Goal: Task Accomplishment & Management: Use online tool/utility

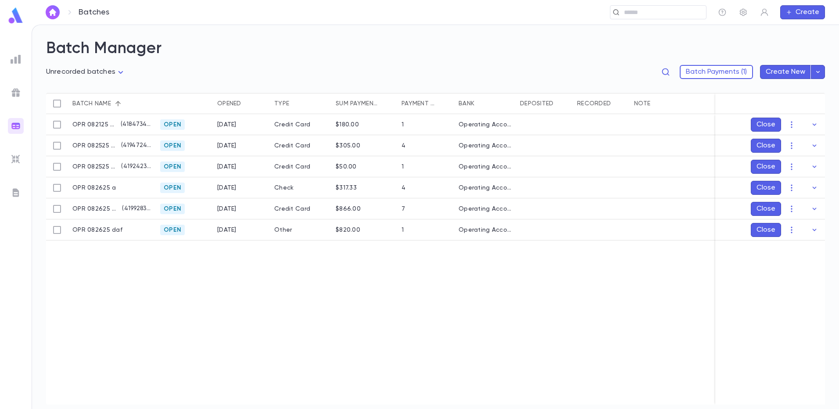
click at [15, 67] on ul at bounding box center [16, 228] width 32 height 361
click at [16, 61] on img at bounding box center [16, 59] width 11 height 11
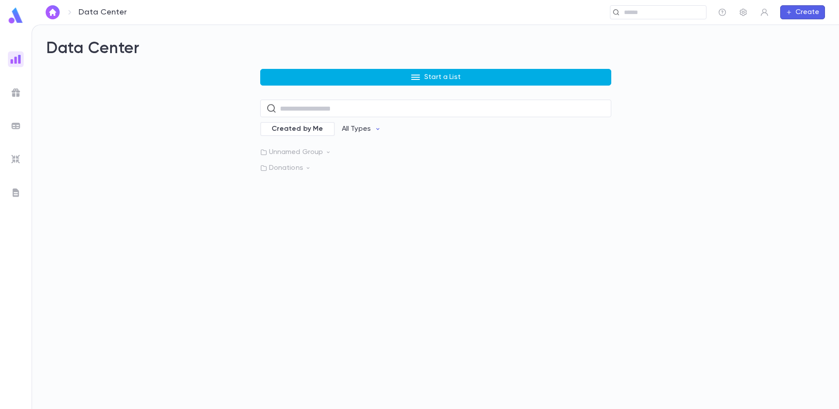
click at [445, 74] on p "Start a List" at bounding box center [442, 77] width 36 height 9
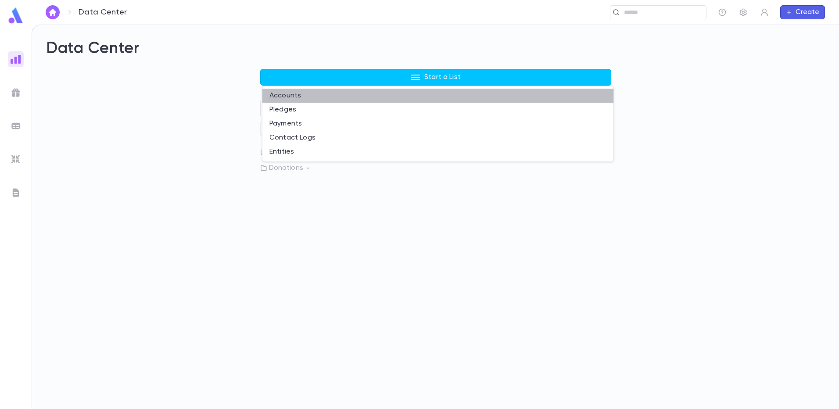
click at [291, 100] on li "Accounts" at bounding box center [437, 96] width 351 height 14
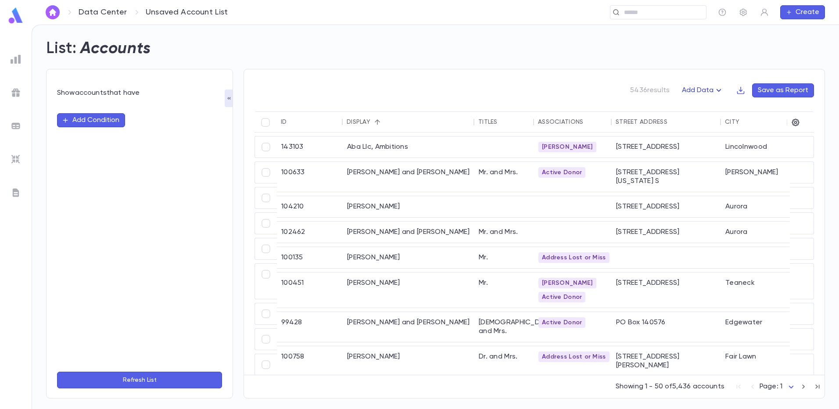
click at [721, 89] on icon "button" at bounding box center [719, 90] width 11 height 11
click at [719, 105] on li "Lapsed Donors" at bounding box center [712, 108] width 64 height 14
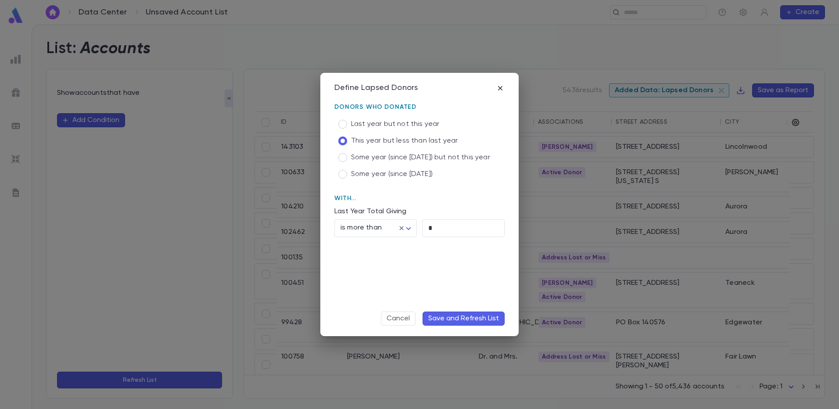
click at [446, 319] on button "Save and Refresh List" at bounding box center [464, 319] width 82 height 14
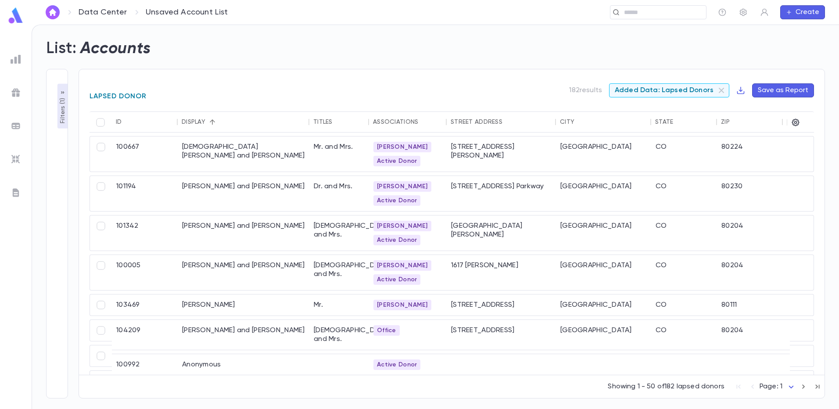
click at [687, 89] on span "Added Data: Lapsed Donors" at bounding box center [664, 90] width 109 height 9
click at [669, 94] on span "Added Data: Lapsed Donors" at bounding box center [664, 90] width 109 height 9
click at [672, 92] on span "Added Data: Lapsed Donors" at bounding box center [664, 90] width 109 height 9
click at [724, 91] on icon at bounding box center [721, 90] width 11 height 11
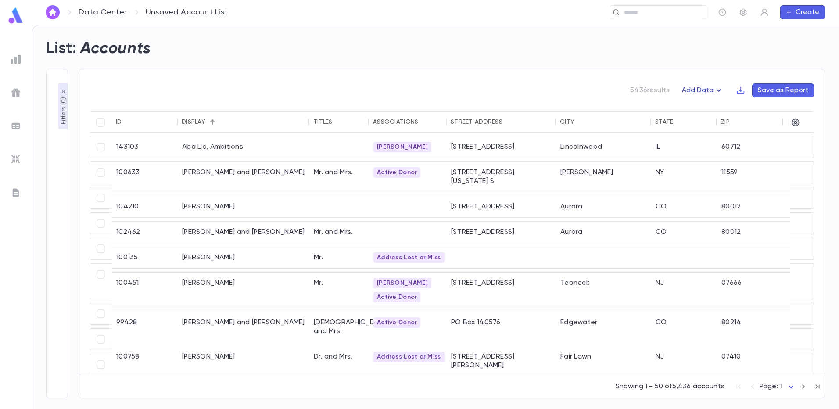
click at [718, 89] on icon "button" at bounding box center [719, 90] width 11 height 11
click at [707, 109] on li "Lapsed Donors" at bounding box center [712, 108] width 64 height 14
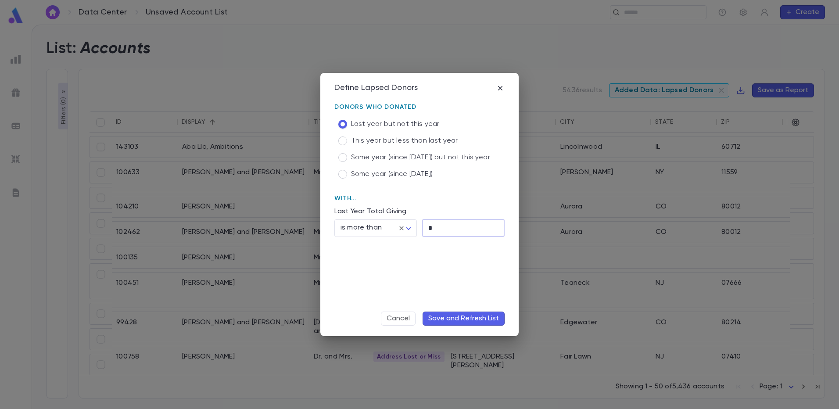
click at [439, 228] on input "*" at bounding box center [463, 227] width 83 height 17
type input "**"
click at [442, 317] on button "Save and Refresh List" at bounding box center [464, 319] width 82 height 14
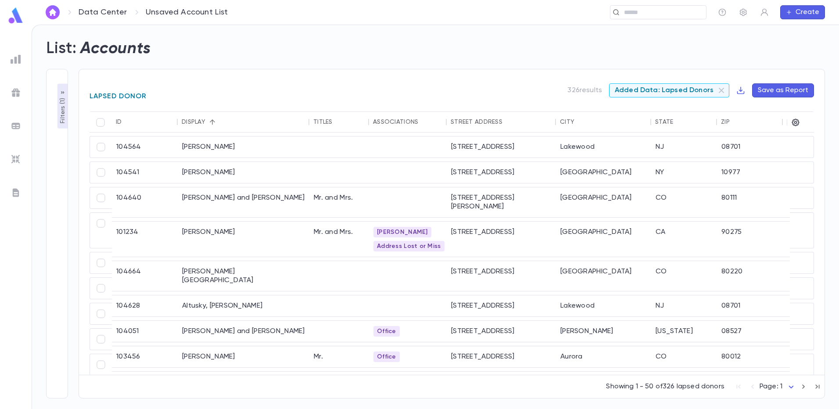
click at [214, 123] on icon "Sort" at bounding box center [212, 122] width 8 height 8
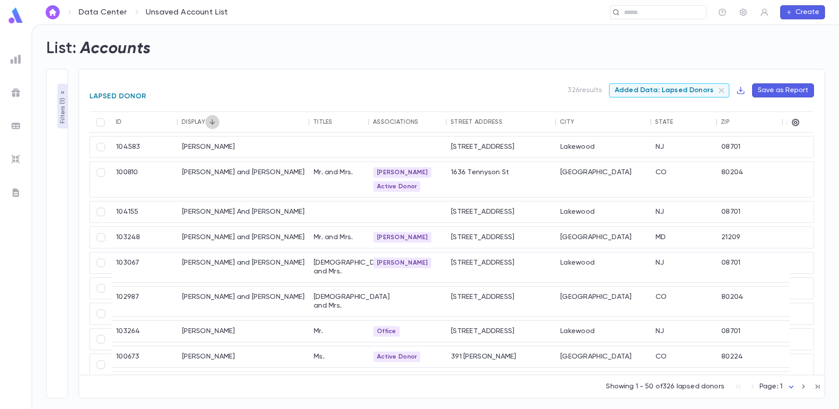
click at [213, 123] on icon "Sort" at bounding box center [212, 121] width 5 height 5
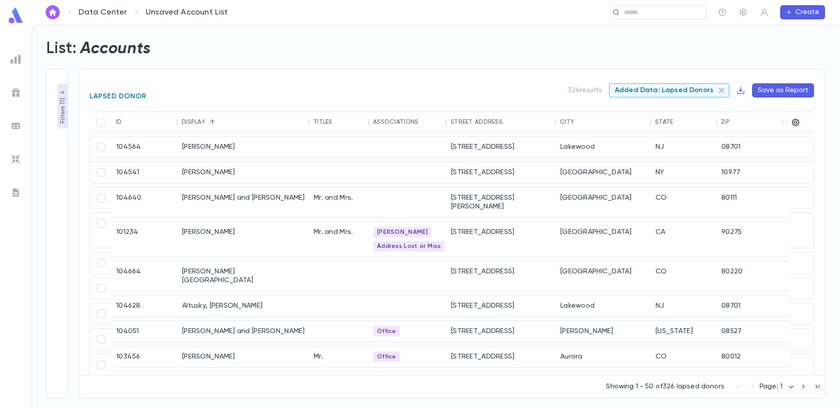
click at [722, 90] on icon at bounding box center [721, 90] width 11 height 11
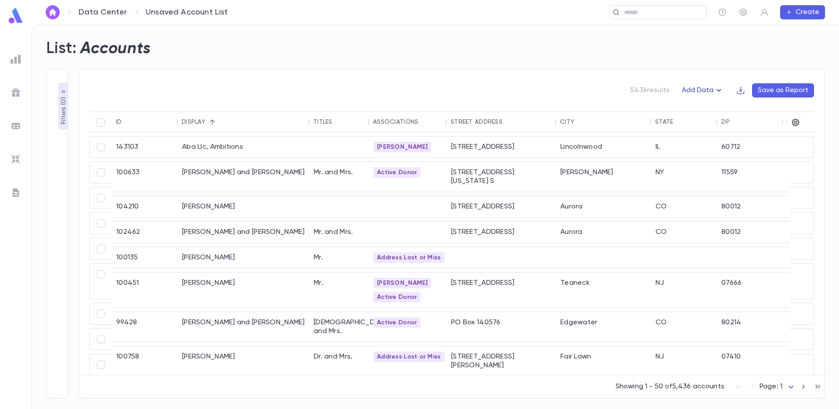
click at [729, 89] on button "Add Data" at bounding box center [703, 90] width 53 height 14
click at [722, 91] on div at bounding box center [419, 204] width 839 height 409
click at [721, 91] on icon "button" at bounding box center [719, 90] width 5 height 3
click at [712, 102] on li "Lapsed Donors" at bounding box center [712, 108] width 64 height 14
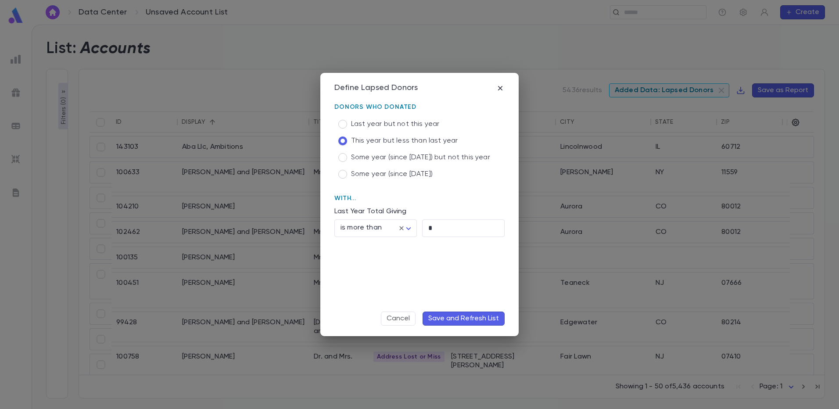
click at [449, 317] on button "Save and Refresh List" at bounding box center [464, 319] width 82 height 14
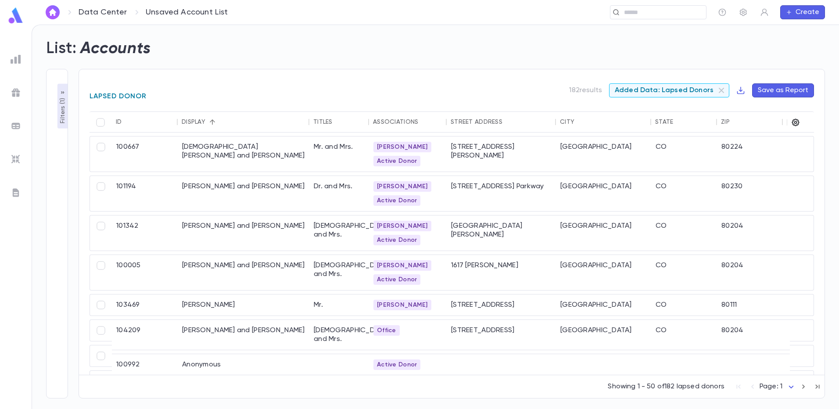
click at [794, 122] on icon "button" at bounding box center [795, 122] width 9 height 9
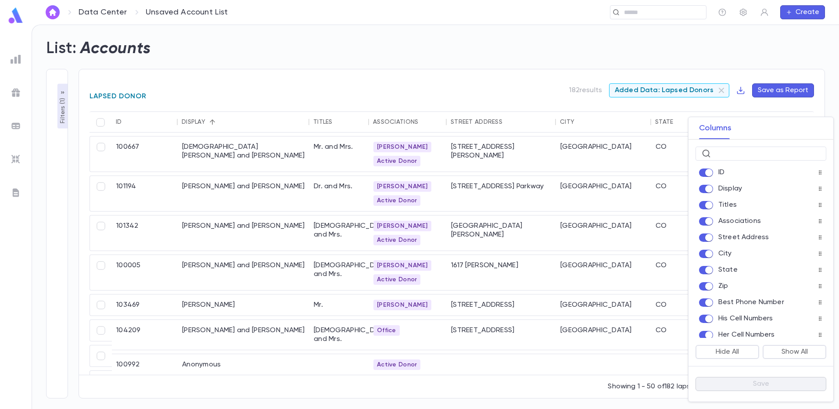
click at [714, 173] on label at bounding box center [708, 173] width 19 height 8
click at [711, 219] on div at bounding box center [708, 221] width 19 height 9
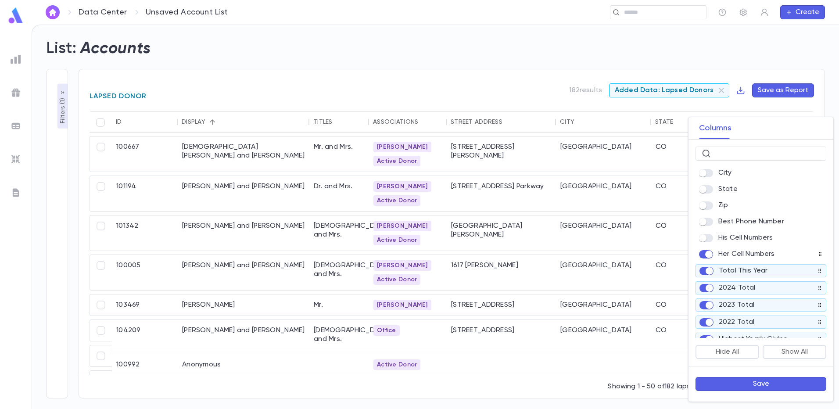
scroll to position [88, 0]
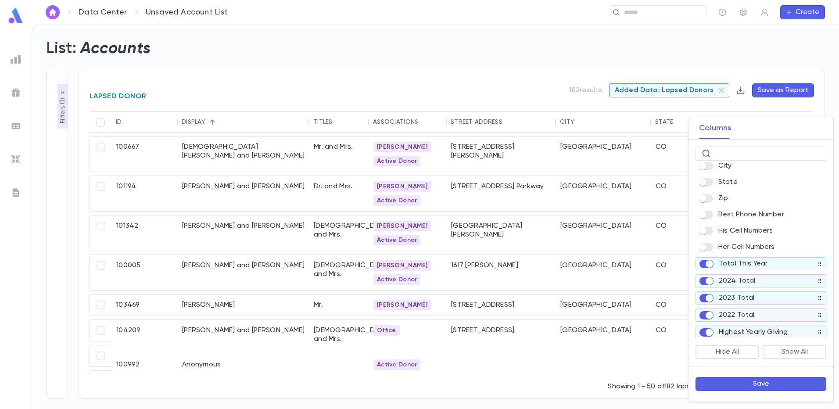
click at [750, 380] on button "Save" at bounding box center [761, 384] width 131 height 14
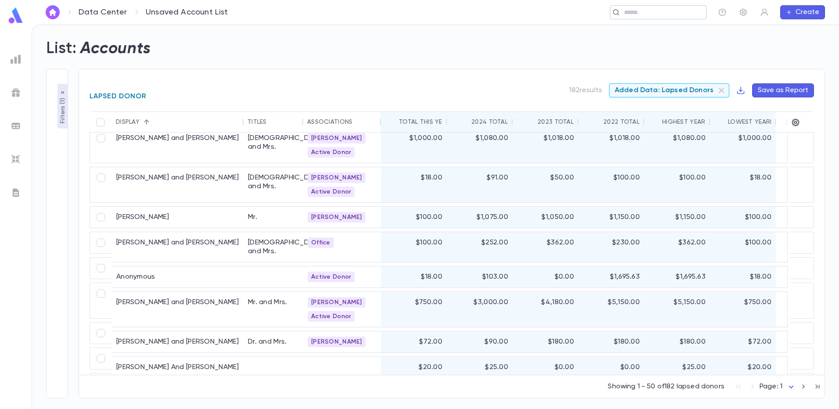
click at [634, 11] on input "text" at bounding box center [655, 12] width 68 height 8
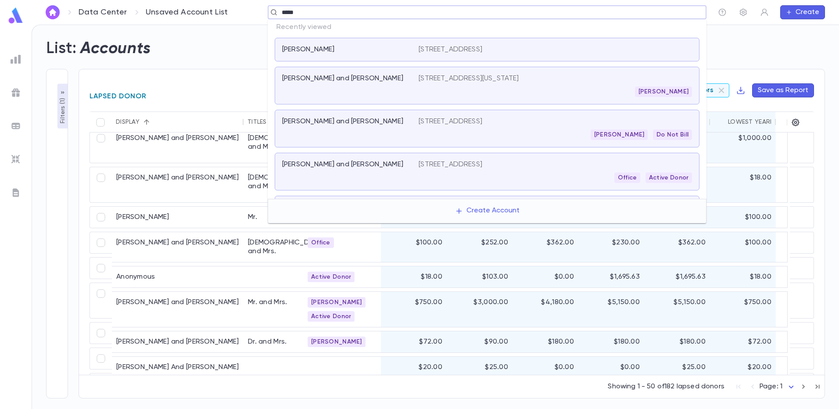
type input "*****"
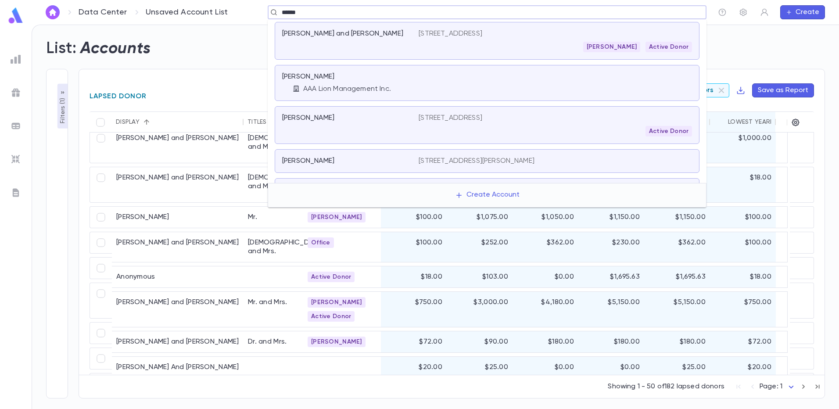
click at [367, 38] on p "Aragon, Jesse and Pennie" at bounding box center [342, 33] width 121 height 9
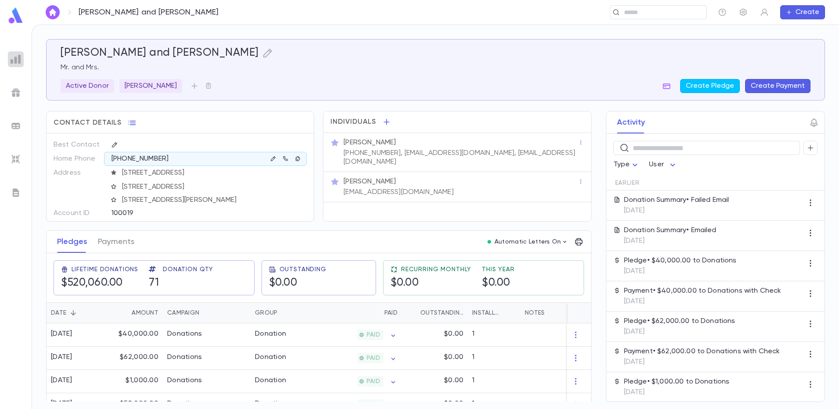
click at [15, 61] on img at bounding box center [16, 59] width 11 height 11
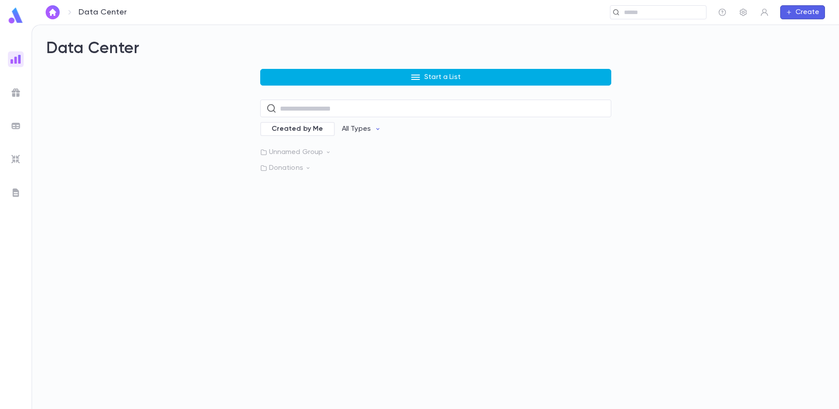
click at [450, 81] on p "Start a List" at bounding box center [442, 77] width 36 height 9
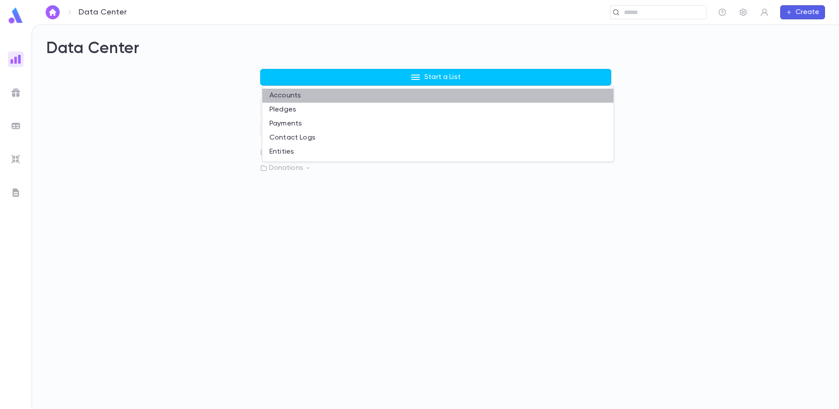
click at [341, 96] on li "Accounts" at bounding box center [437, 96] width 351 height 14
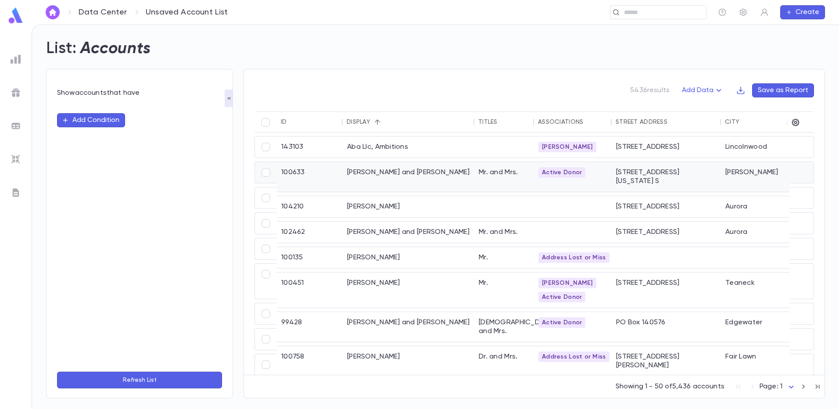
click at [418, 173] on div "Abadi, Aaron and Fayge" at bounding box center [409, 177] width 132 height 30
click at [722, 89] on icon "button" at bounding box center [719, 90] width 11 height 11
click at [718, 104] on li "Lapsed Donors" at bounding box center [712, 108] width 64 height 14
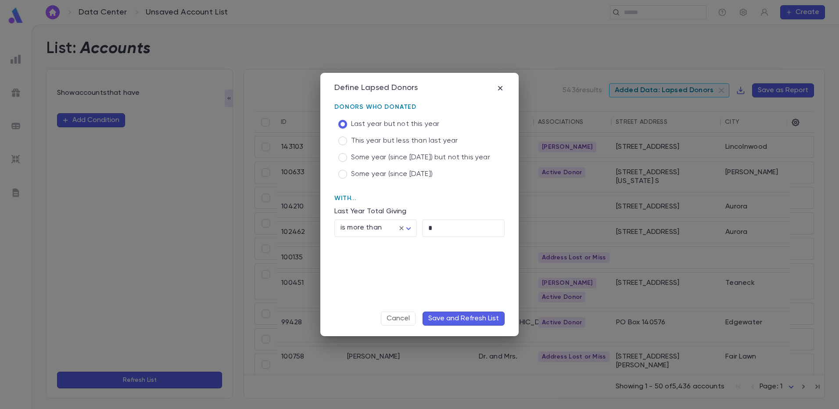
click at [438, 317] on button "Save and Refresh List" at bounding box center [464, 319] width 82 height 14
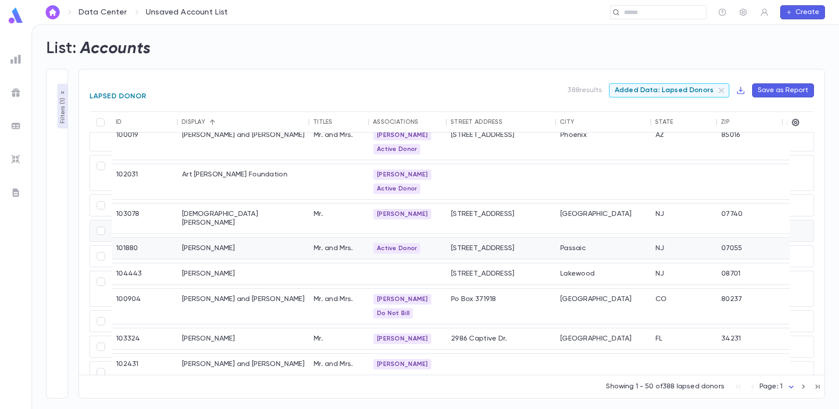
scroll to position [746, 0]
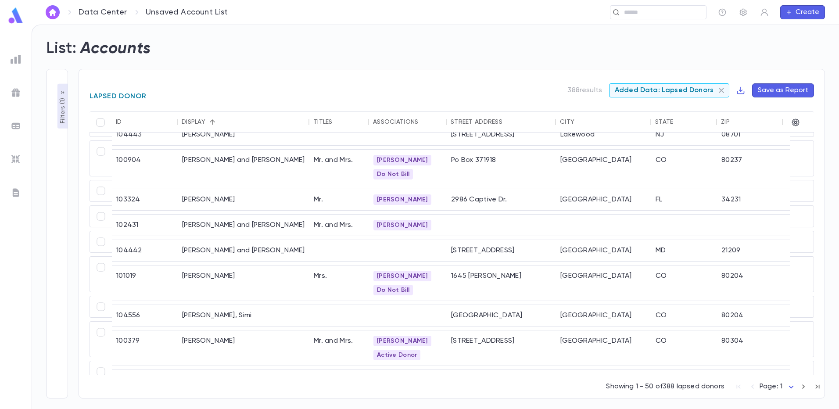
click at [723, 90] on icon at bounding box center [721, 90] width 5 height 5
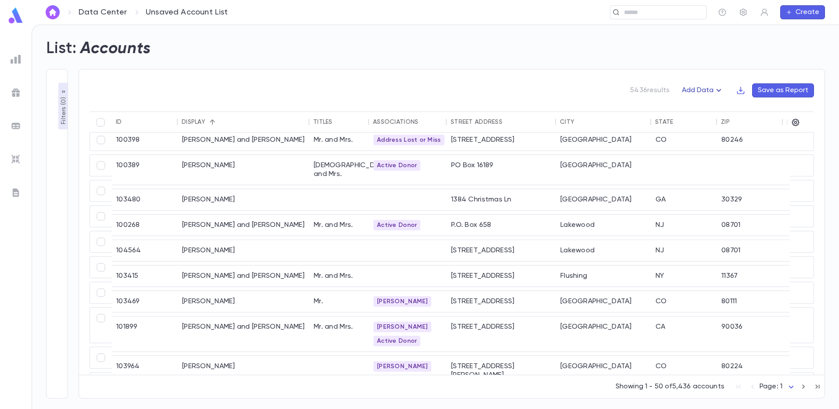
click at [717, 91] on icon "button" at bounding box center [719, 90] width 11 height 11
click at [712, 103] on li "Lapsed Donors" at bounding box center [712, 108] width 64 height 14
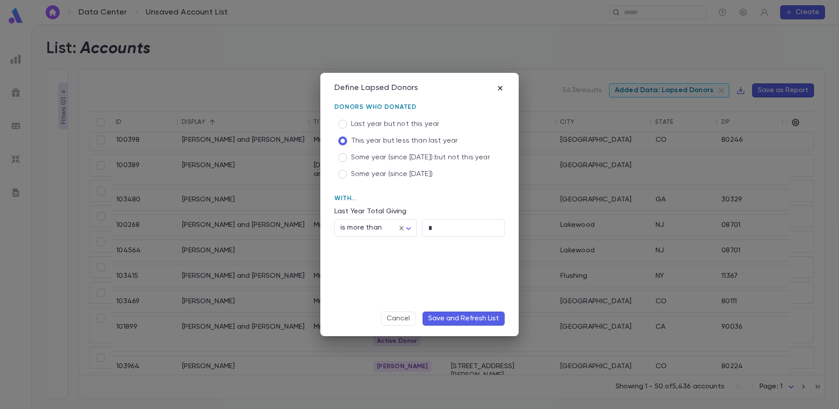
click at [500, 88] on icon "button" at bounding box center [500, 88] width 4 height 4
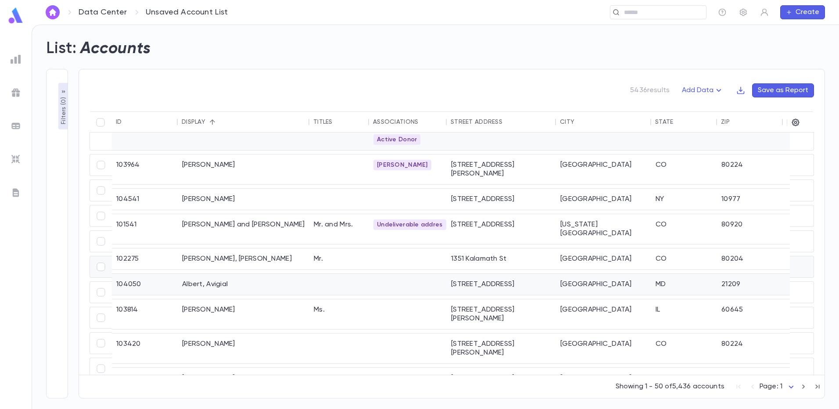
scroll to position [553, 0]
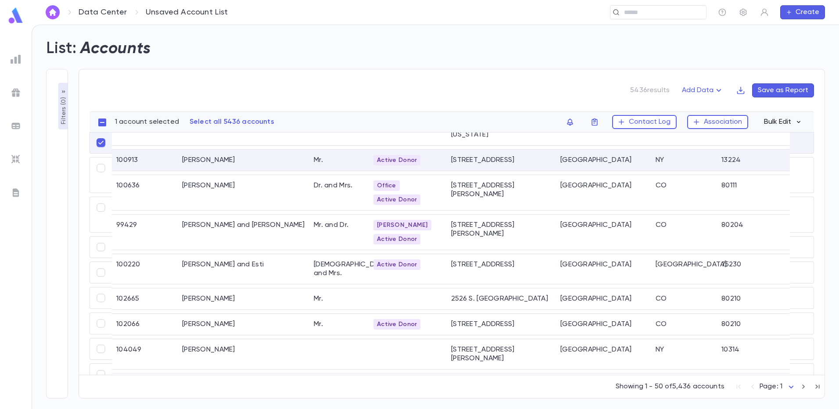
click at [797, 123] on icon "button" at bounding box center [799, 122] width 8 height 8
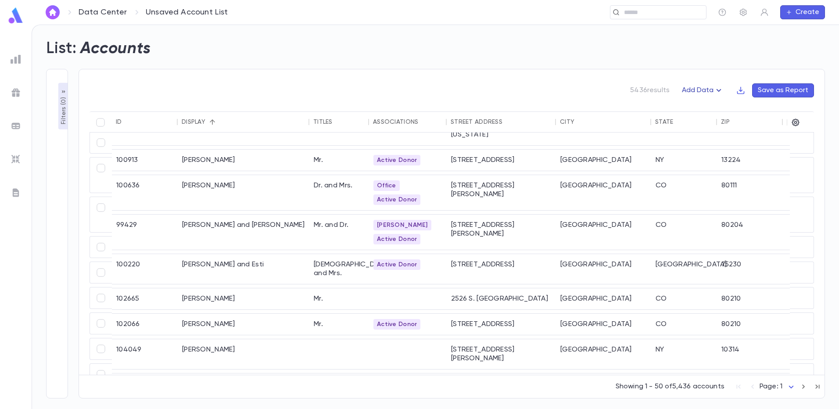
click at [709, 91] on button "Add Data" at bounding box center [703, 90] width 53 height 14
click at [700, 109] on li "Lapsed Donors" at bounding box center [712, 108] width 64 height 14
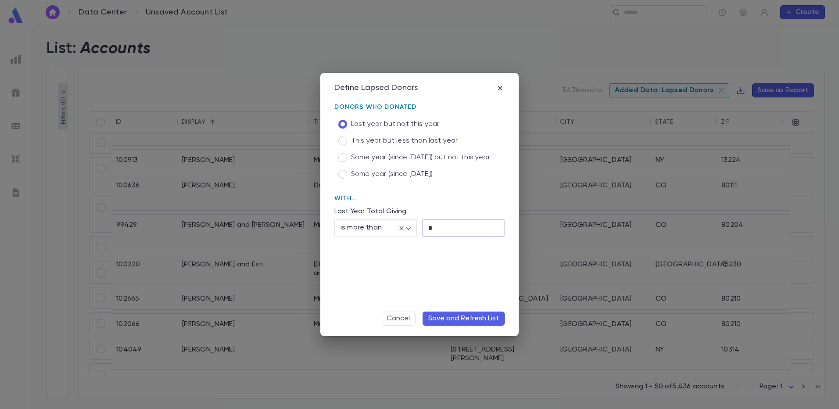
drag, startPoint x: 437, startPoint y: 228, endPoint x: 428, endPoint y: 228, distance: 8.3
click at [428, 228] on input "*" at bounding box center [463, 227] width 83 height 17
type input "**"
click at [463, 320] on button "Save and Refresh List" at bounding box center [464, 319] width 82 height 14
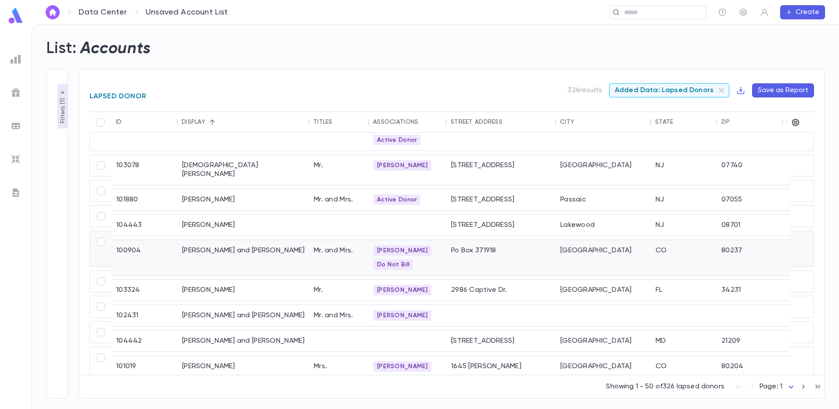
click at [288, 255] on div "Balaban, Bob and Amy" at bounding box center [244, 257] width 132 height 35
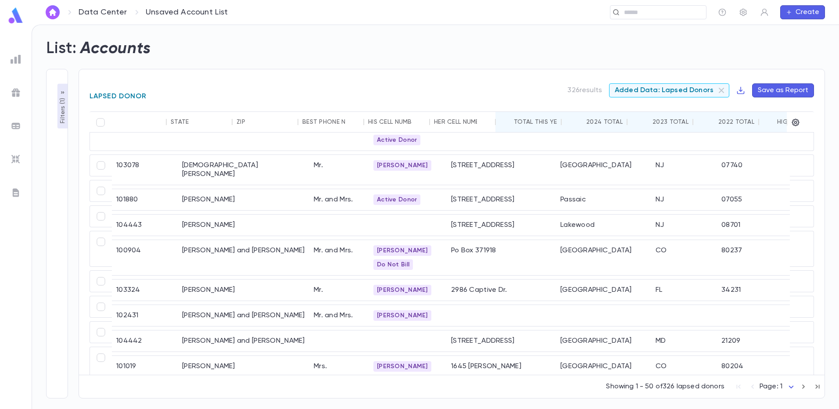
scroll to position [553, 588]
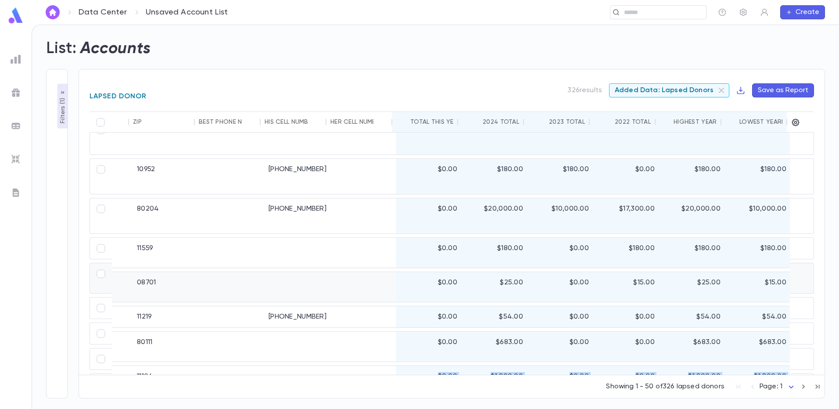
drag, startPoint x: 434, startPoint y: 379, endPoint x: 380, endPoint y: 370, distance: 54.2
click at [379, 370] on div "ID Display Titles Associations Street Address City State Zip Best Phone Number …" at bounding box center [452, 249] width 725 height 276
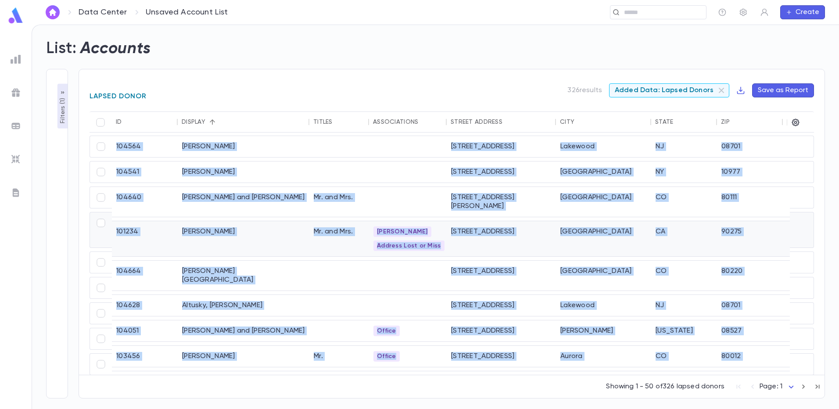
scroll to position [0, 0]
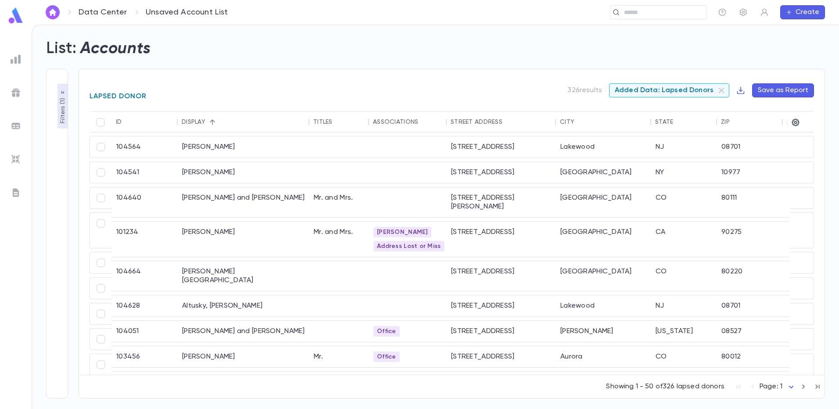
click at [223, 50] on div "List: Accounts" at bounding box center [431, 44] width 790 height 30
click at [64, 108] on p "Filters ( 1 )" at bounding box center [62, 109] width 9 height 27
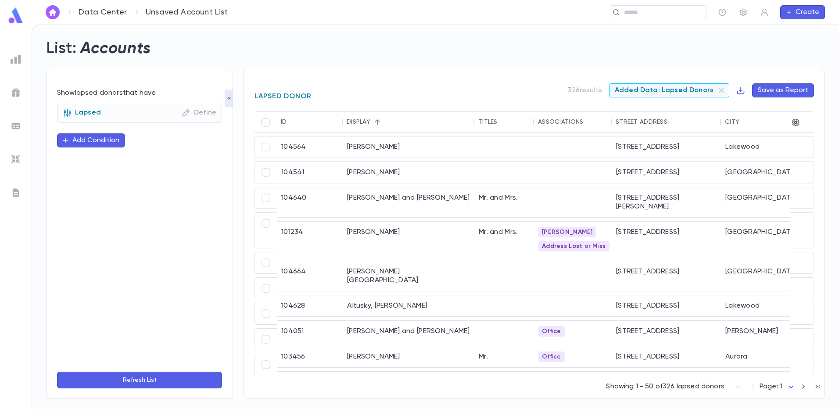
click at [187, 112] on icon "button" at bounding box center [186, 112] width 9 height 9
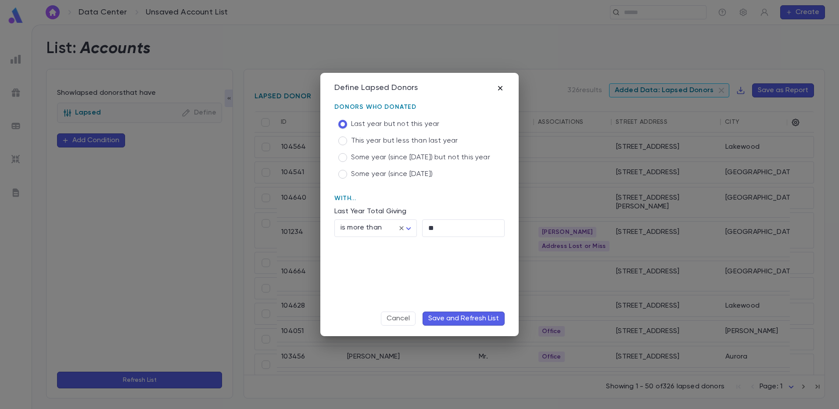
click at [500, 86] on icon "button" at bounding box center [500, 88] width 9 height 9
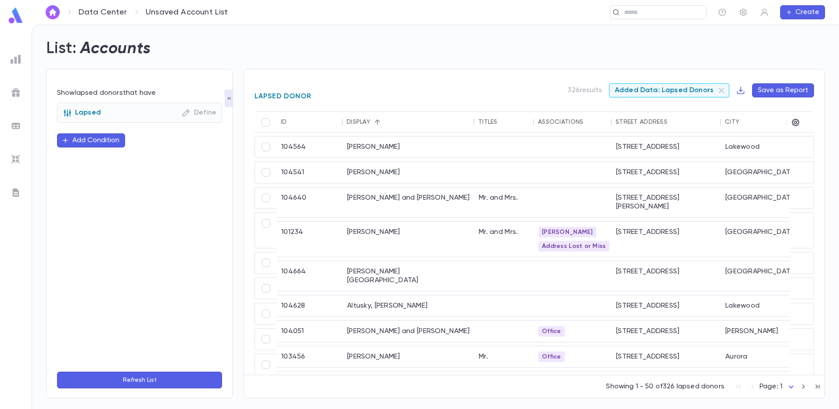
click at [230, 104] on button "button" at bounding box center [229, 99] width 9 height 18
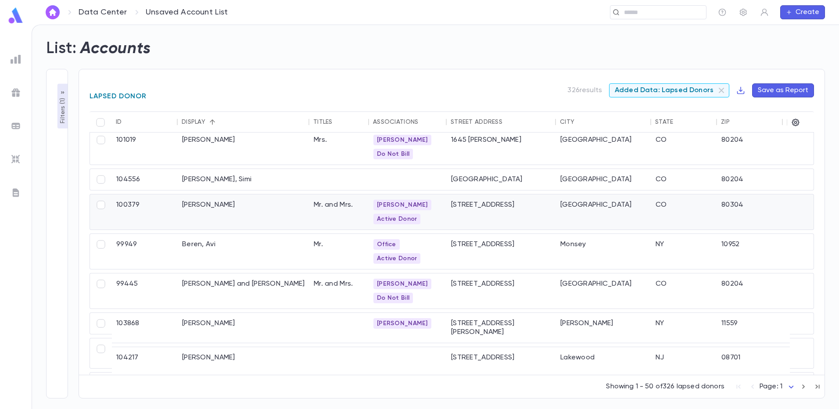
scroll to position [787, 0]
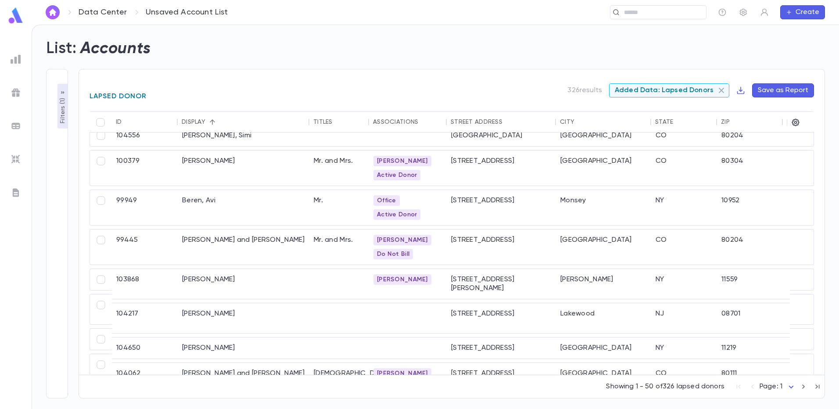
click at [721, 88] on icon at bounding box center [721, 90] width 5 height 5
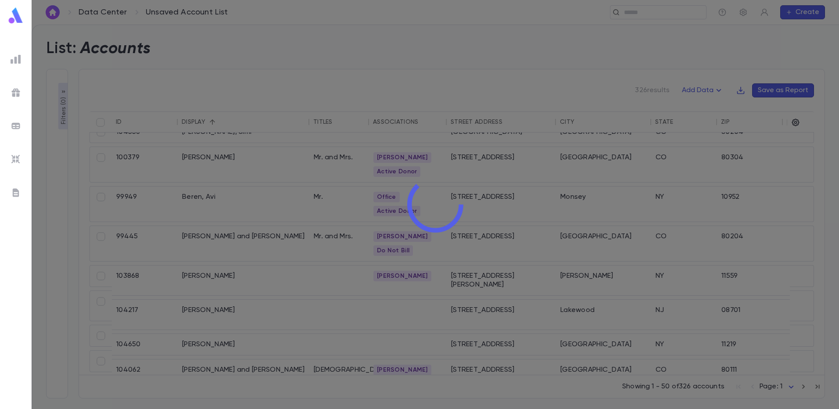
click at [718, 90] on div at bounding box center [436, 204] width 808 height 409
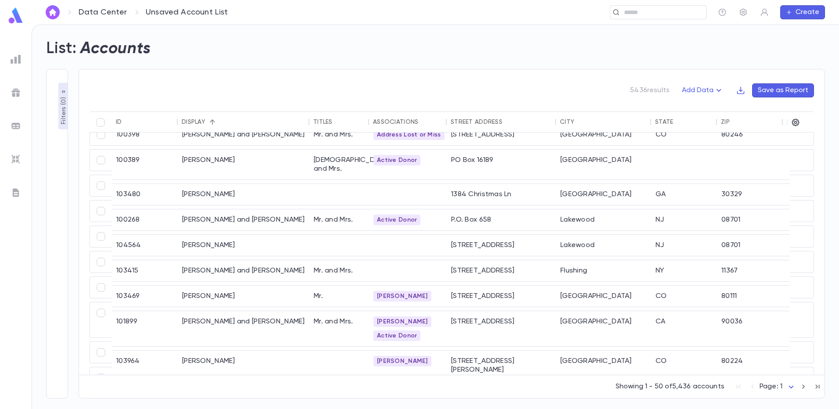
click at [718, 90] on icon "button" at bounding box center [719, 90] width 5 height 3
click at [709, 110] on li "Lapsed Donors" at bounding box center [712, 108] width 64 height 14
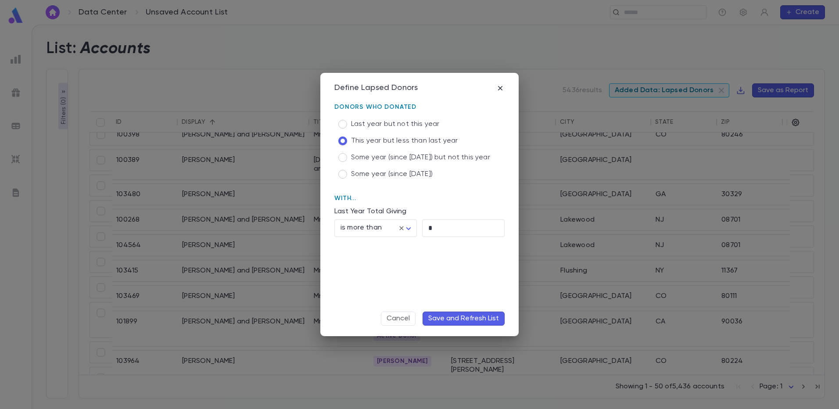
click at [458, 320] on button "Save and Refresh List" at bounding box center [464, 319] width 82 height 14
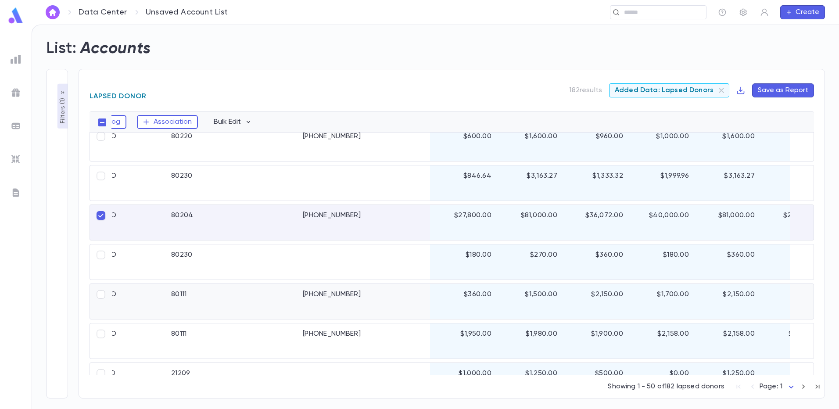
scroll to position [351, 550]
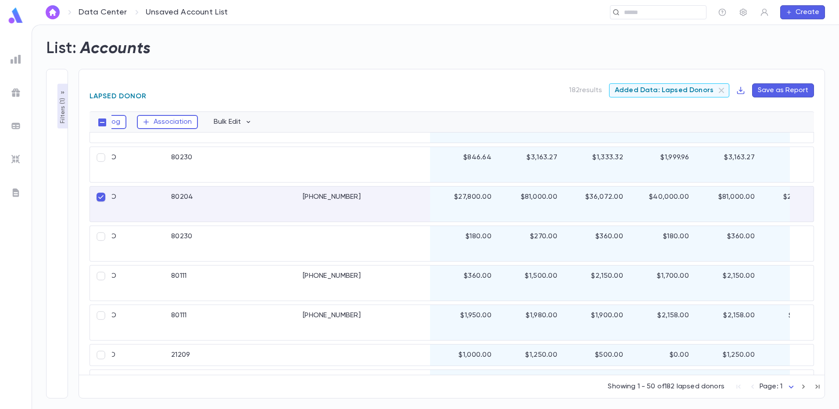
click at [551, 198] on div "$81,000.00" at bounding box center [529, 204] width 66 height 35
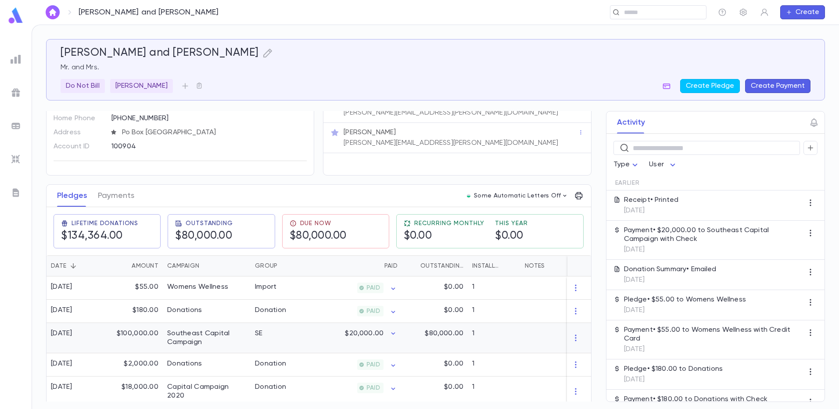
scroll to position [44, 0]
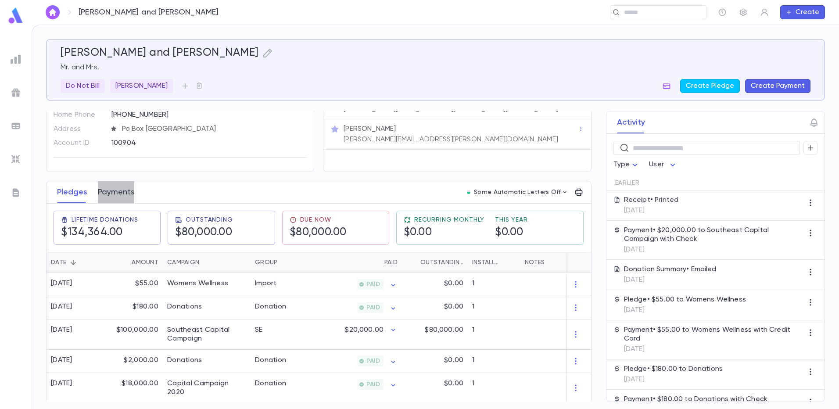
click at [129, 200] on button "Payments" at bounding box center [116, 192] width 36 height 22
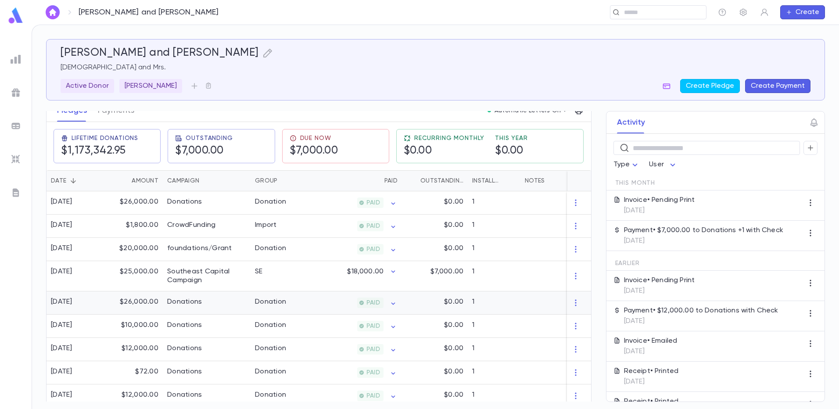
scroll to position [132, 0]
click at [395, 271] on icon "button" at bounding box center [393, 271] width 9 height 9
click at [489, 66] on div at bounding box center [419, 204] width 839 height 409
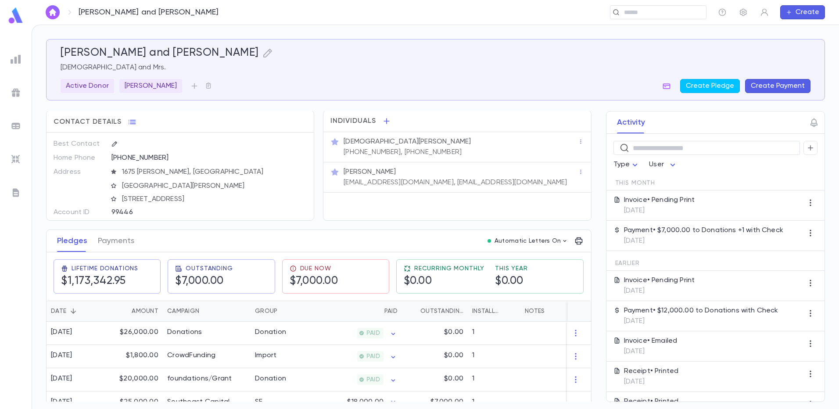
scroll to position [0, 0]
click at [14, 123] on img at bounding box center [16, 126] width 11 height 11
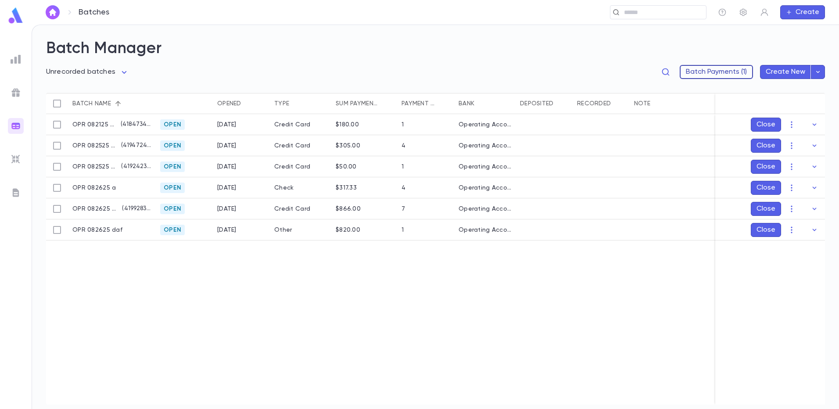
click at [707, 73] on button "Batch Payments (1)" at bounding box center [716, 72] width 73 height 14
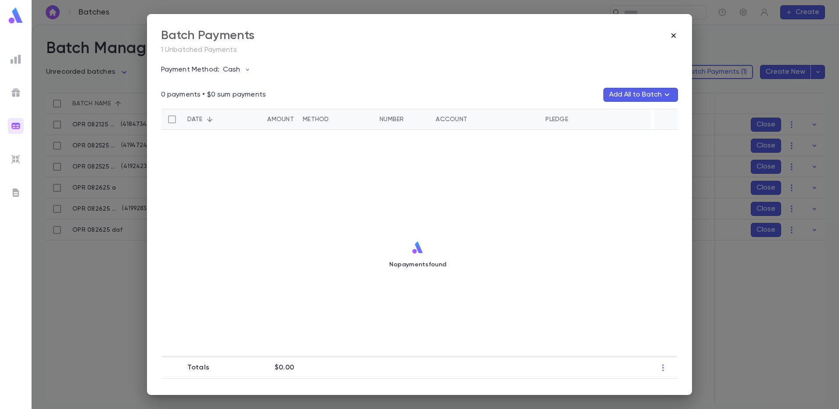
click at [672, 34] on icon "button" at bounding box center [673, 35] width 9 height 9
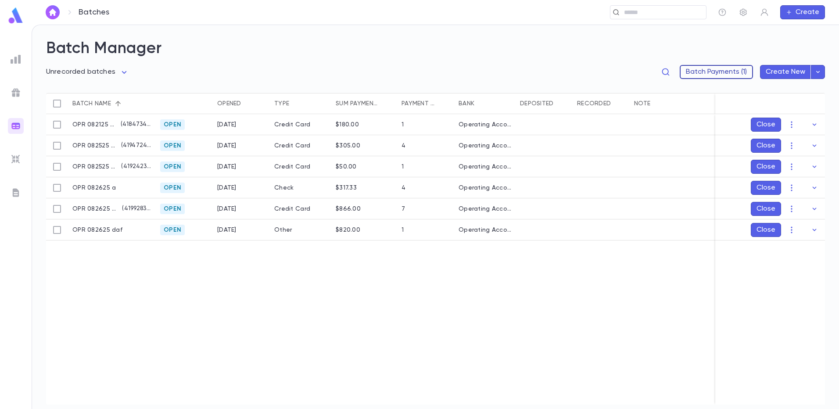
click at [708, 71] on button "Batch Payments (1)" at bounding box center [716, 72] width 73 height 14
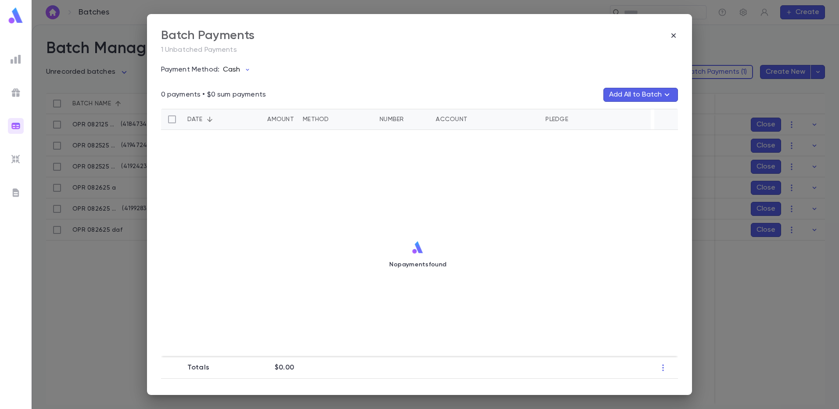
click at [246, 70] on icon "button" at bounding box center [247, 70] width 3 height 2
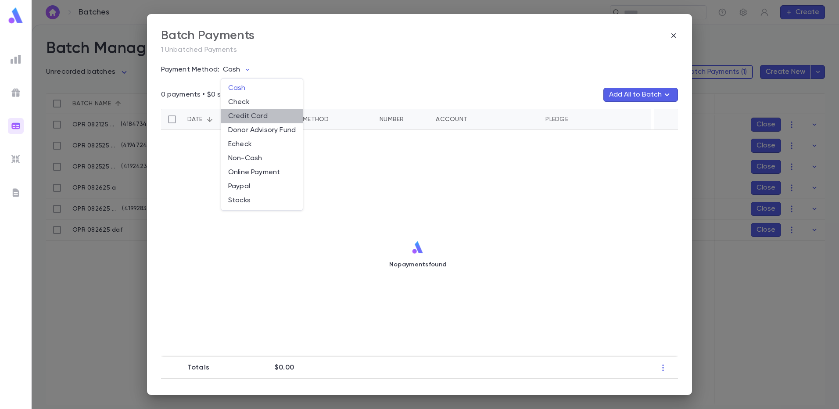
click at [239, 115] on li "Credit Card" at bounding box center [262, 116] width 82 height 14
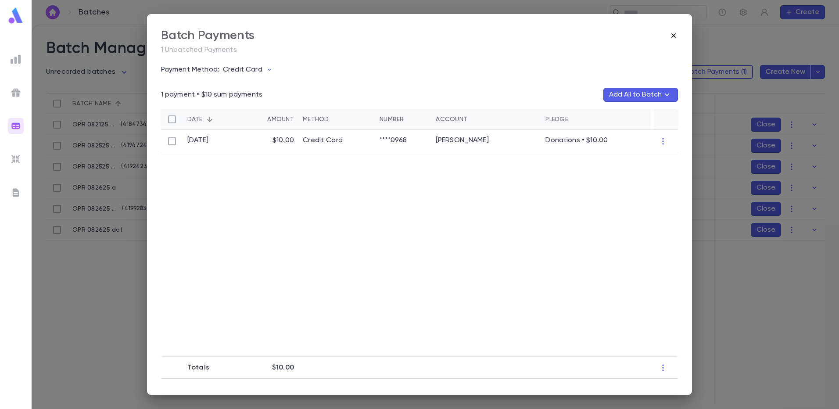
click at [672, 34] on icon "button" at bounding box center [673, 35] width 9 height 9
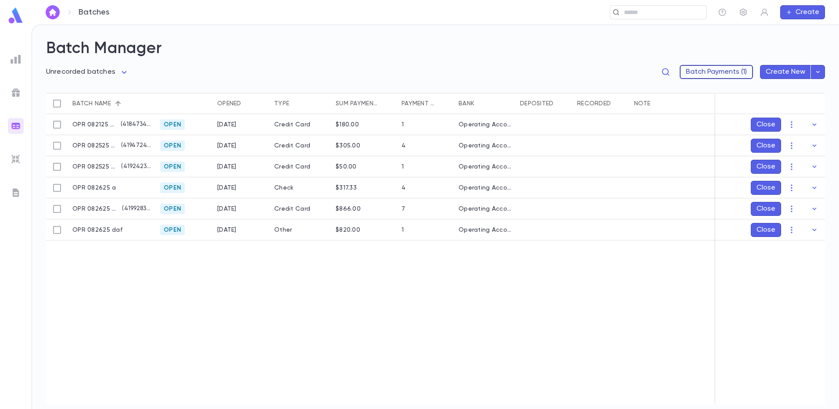
click at [699, 71] on button "Batch Payments (1)" at bounding box center [716, 72] width 73 height 14
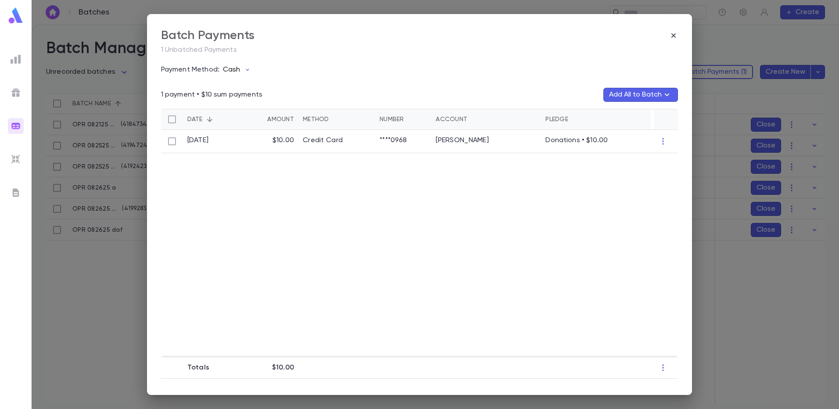
click at [247, 70] on icon "button" at bounding box center [247, 69] width 7 height 7
click at [674, 36] on div at bounding box center [419, 204] width 839 height 409
click at [674, 36] on icon "button" at bounding box center [674, 35] width 4 height 4
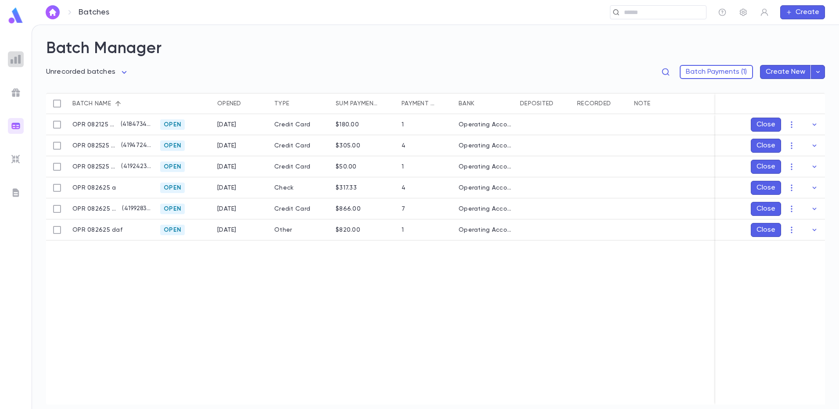
click at [16, 63] on img at bounding box center [16, 59] width 11 height 11
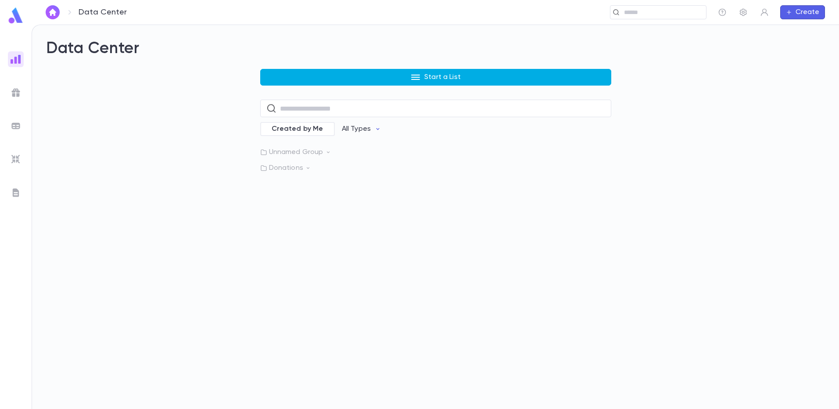
click at [478, 76] on button "Start a List" at bounding box center [435, 77] width 351 height 17
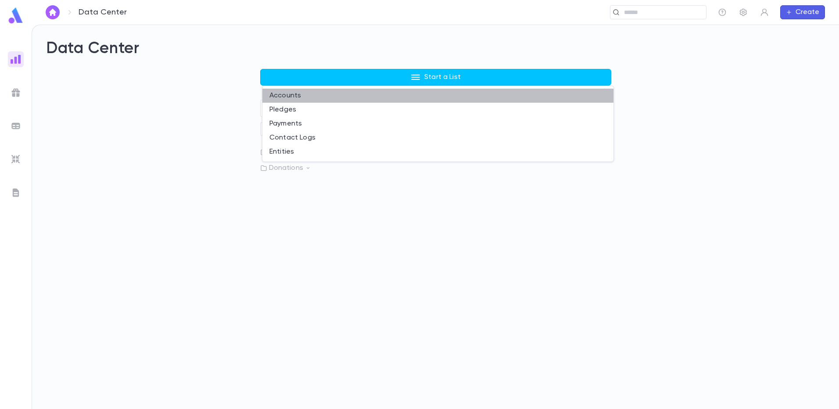
click at [408, 90] on li "Accounts" at bounding box center [437, 96] width 351 height 14
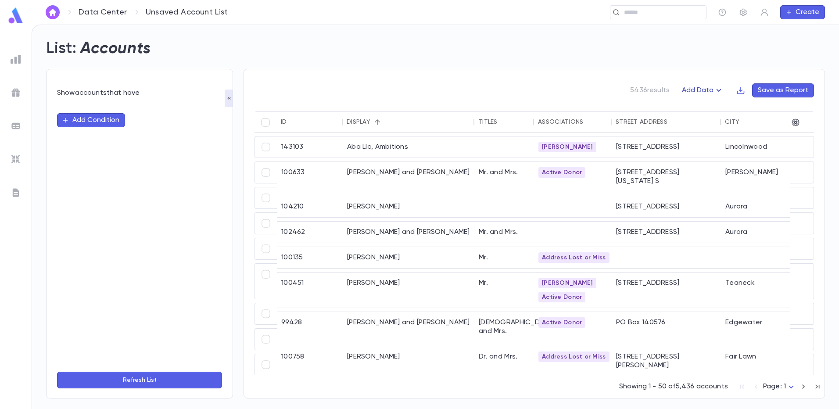
click at [720, 90] on icon "button" at bounding box center [719, 90] width 11 height 11
click at [704, 106] on li "Lapsed Donors" at bounding box center [712, 108] width 64 height 14
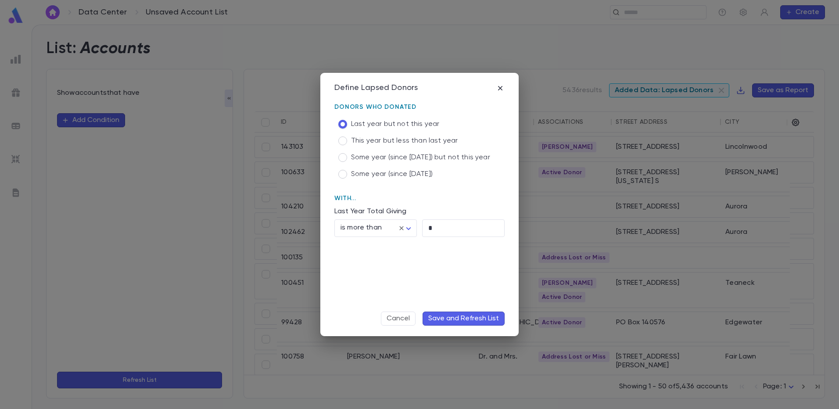
click at [452, 316] on button "Save and Refresh List" at bounding box center [464, 319] width 82 height 14
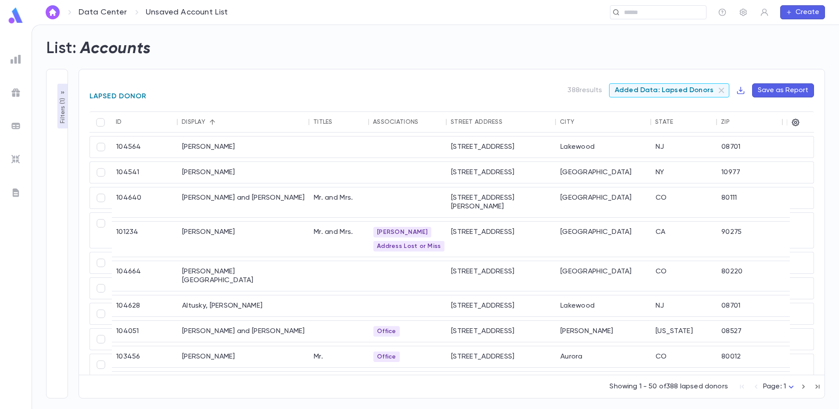
click at [793, 92] on button "Save as Report" at bounding box center [783, 90] width 62 height 14
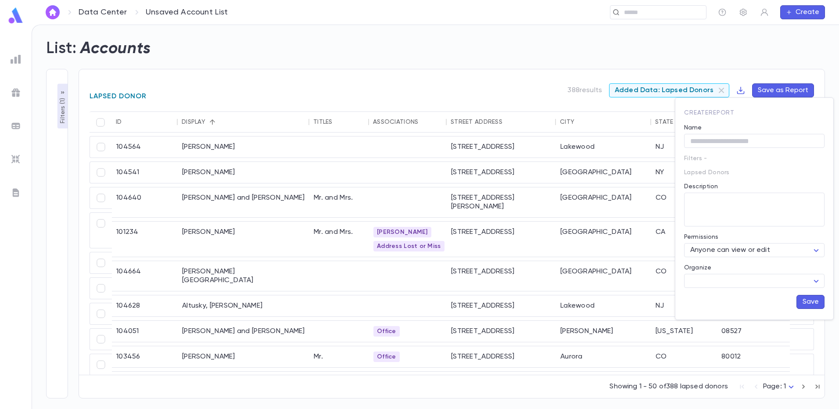
drag, startPoint x: 465, startPoint y: 90, endPoint x: 490, endPoint y: 89, distance: 24.6
click at [466, 90] on div at bounding box center [419, 204] width 839 height 409
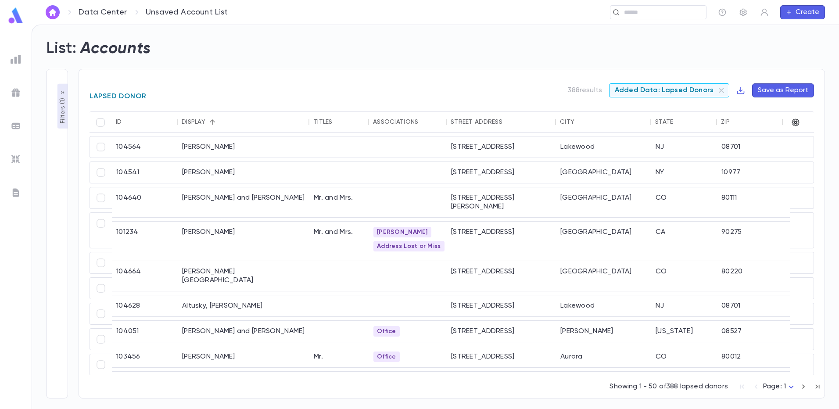
click at [798, 124] on icon "button" at bounding box center [795, 122] width 9 height 9
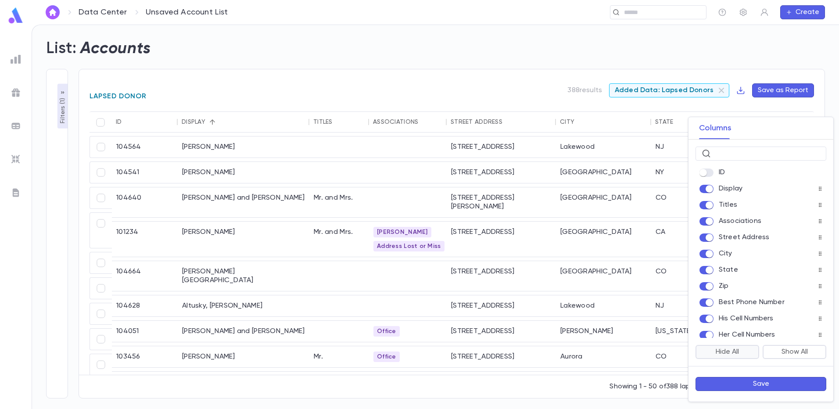
click at [745, 350] on button "Hide All" at bounding box center [728, 352] width 64 height 14
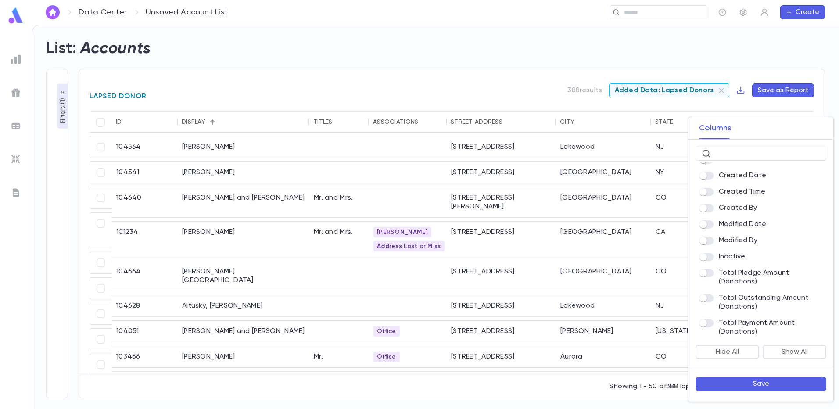
scroll to position [600, 0]
click at [765, 382] on button "Save" at bounding box center [761, 384] width 131 height 14
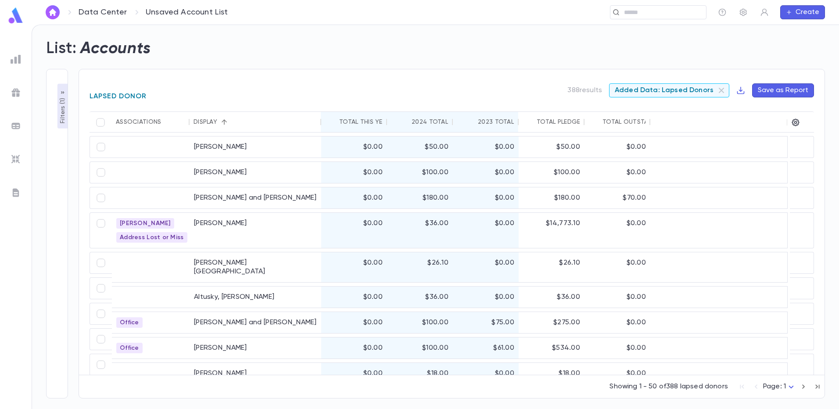
click at [406, 123] on icon "Sort" at bounding box center [405, 122] width 8 height 8
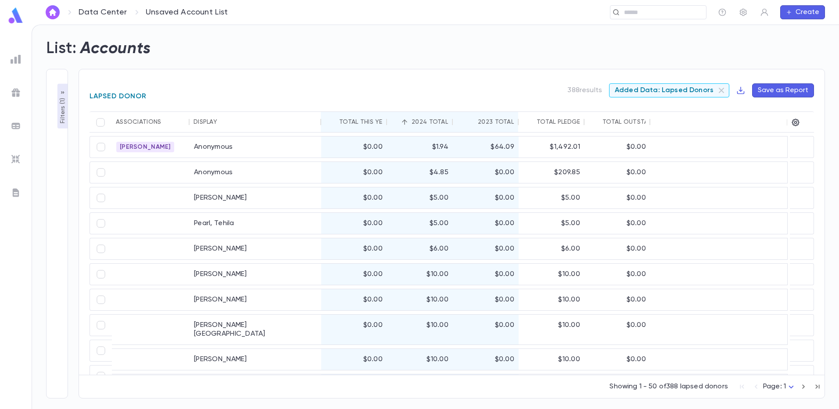
click at [409, 123] on icon "Sort" at bounding box center [405, 122] width 8 height 8
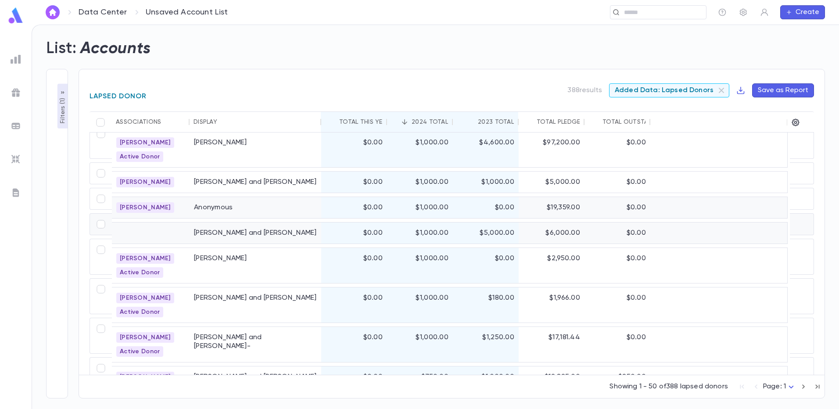
scroll to position [1289, 0]
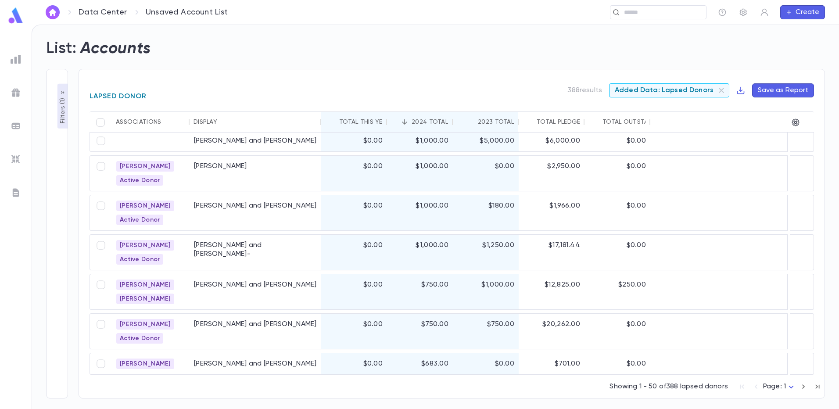
click at [801, 93] on button "Save as Report" at bounding box center [783, 90] width 62 height 14
click at [714, 141] on input "Name" at bounding box center [754, 141] width 140 height 14
type input "**********"
click at [801, 303] on button "Save" at bounding box center [811, 302] width 28 height 14
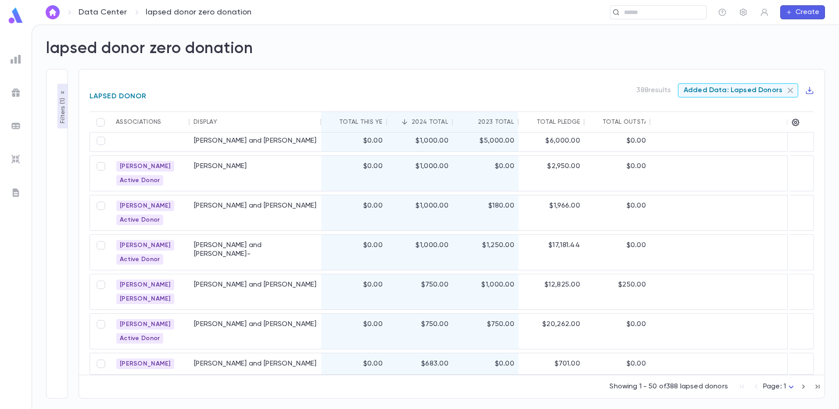
click at [791, 90] on icon at bounding box center [790, 90] width 5 height 5
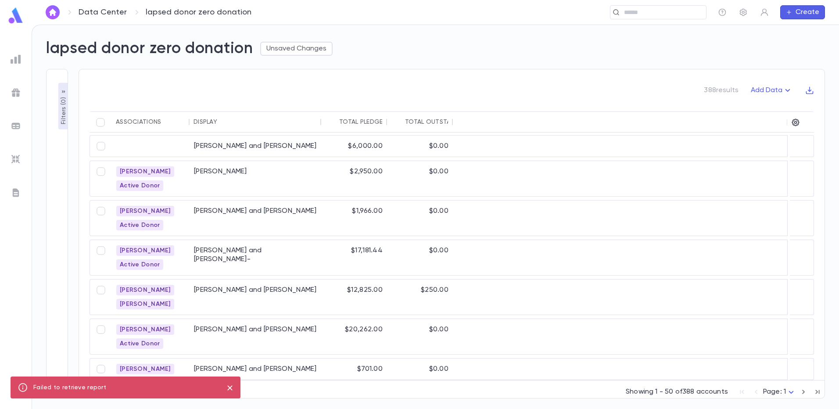
scroll to position [1289, 0]
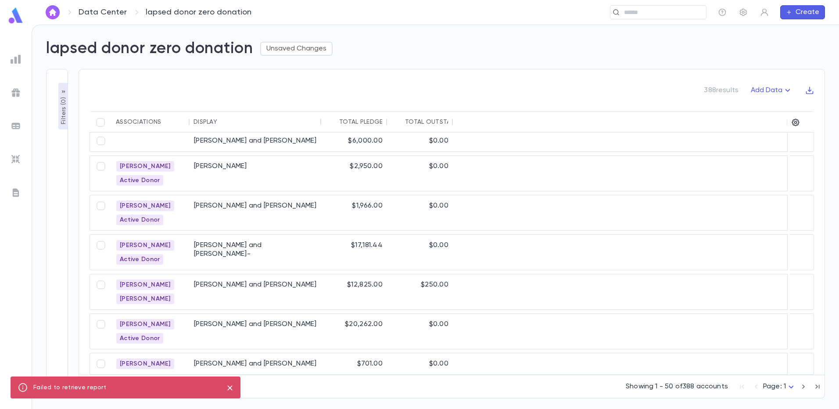
click at [230, 387] on icon "close" at bounding box center [230, 388] width 10 height 11
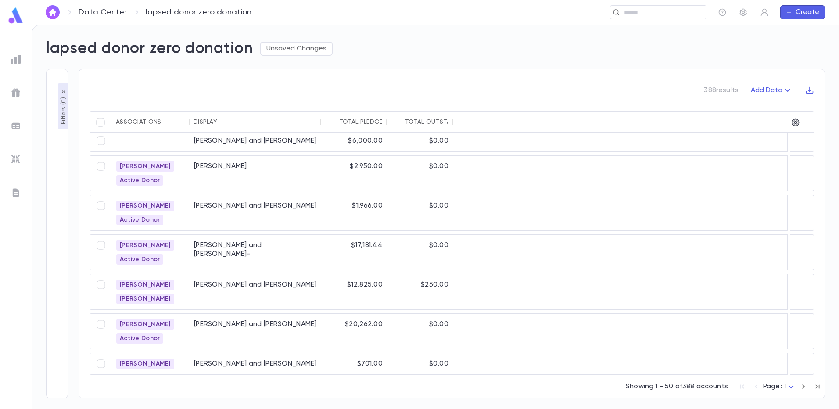
click at [96, 12] on link "Data Center" at bounding box center [103, 12] width 48 height 10
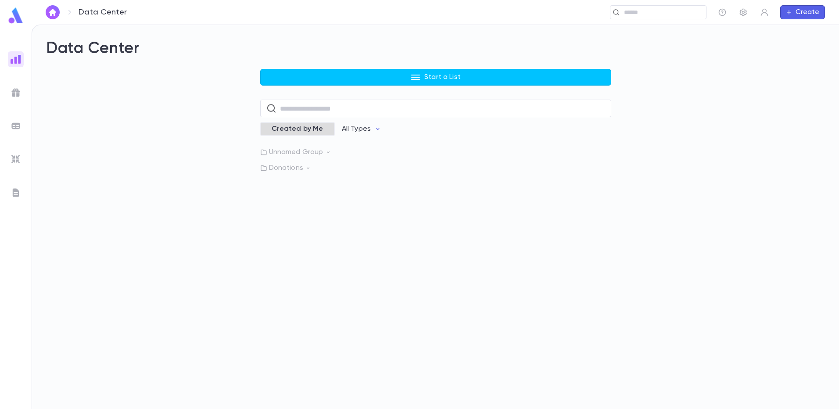
click at [321, 130] on span "Created by Me" at bounding box center [297, 129] width 62 height 9
click at [288, 109] on input "text" at bounding box center [442, 108] width 325 height 17
type input "***"
click at [327, 160] on p "lapsed donor zero donation" at bounding box center [327, 158] width 93 height 9
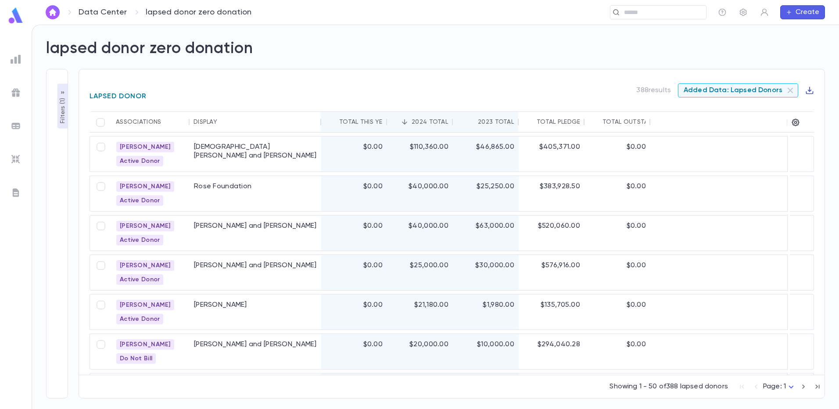
click at [809, 91] on icon "button" at bounding box center [809, 90] width 9 height 9
click at [799, 110] on li "Download CSV" at bounding box center [801, 108] width 63 height 14
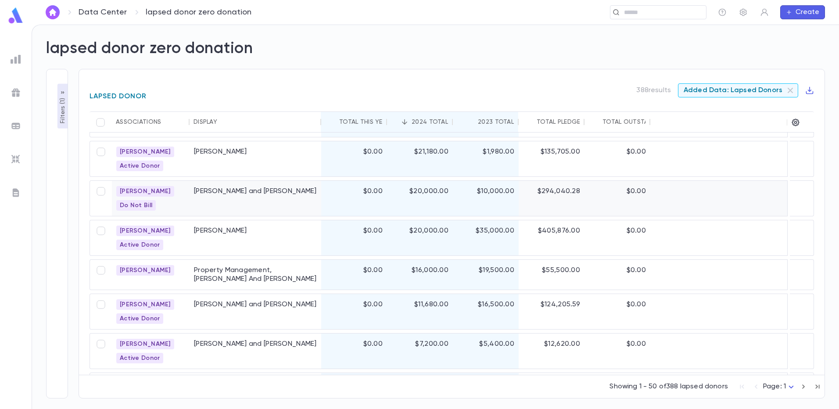
scroll to position [176, 0]
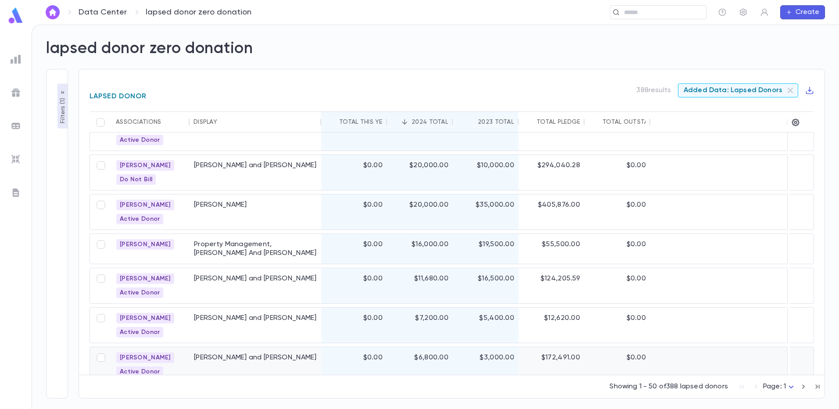
click at [226, 357] on div "[PERSON_NAME] and [PERSON_NAME]" at bounding box center [256, 364] width 132 height 35
click at [99, 13] on link "Data Center" at bounding box center [103, 12] width 48 height 10
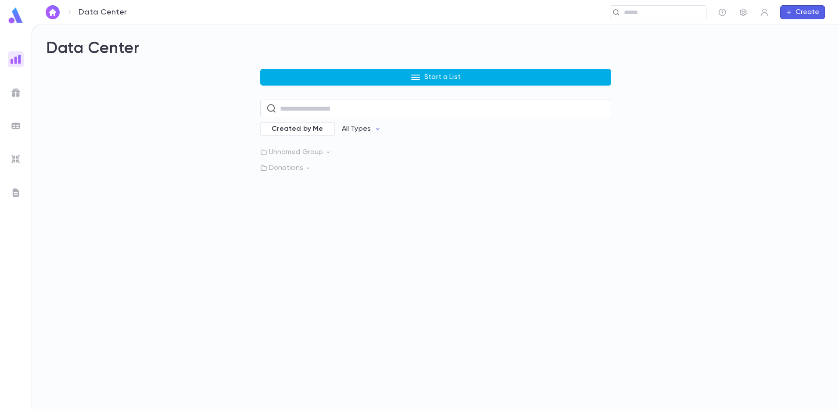
click at [444, 74] on p "Start a List" at bounding box center [442, 77] width 36 height 9
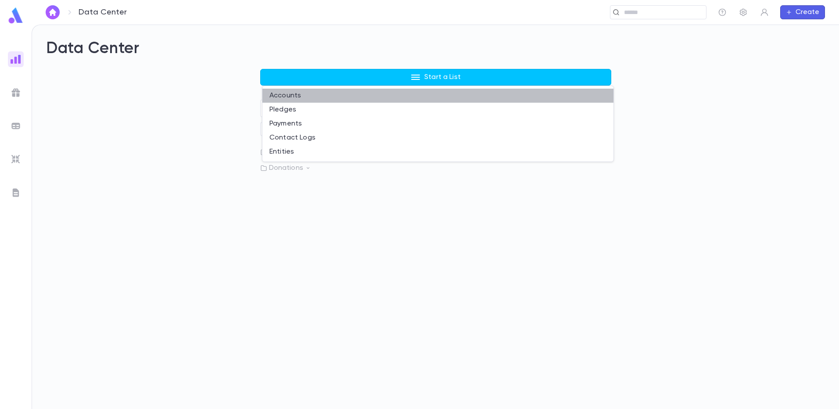
click at [398, 96] on li "Accounts" at bounding box center [437, 96] width 351 height 14
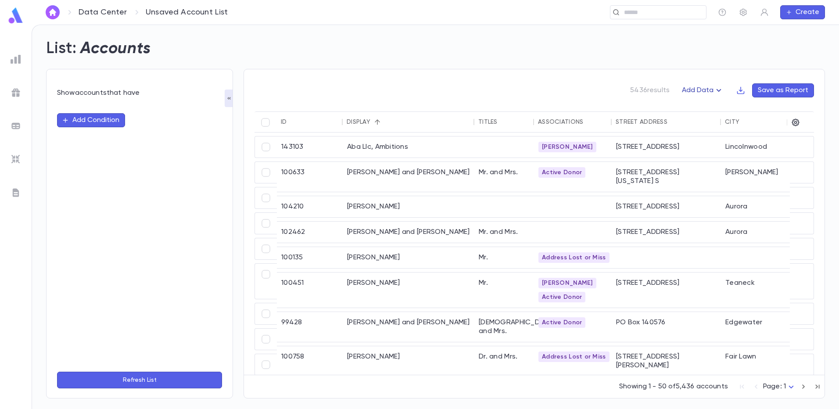
click at [708, 92] on button "Add Data" at bounding box center [703, 90] width 53 height 14
click at [711, 104] on li "Lapsed Donors" at bounding box center [712, 108] width 64 height 14
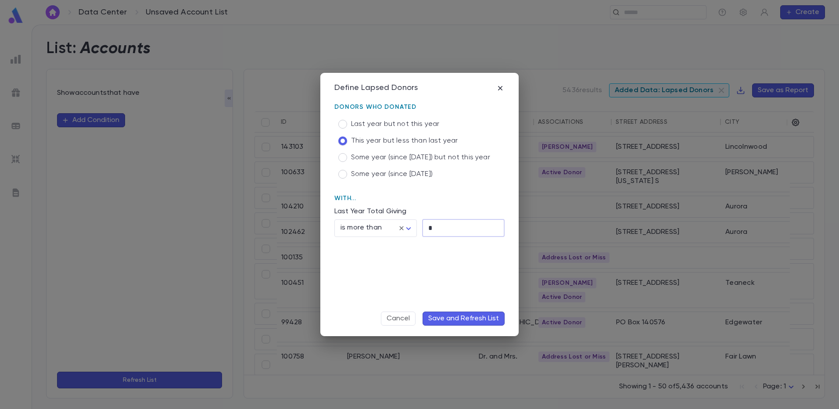
click at [430, 226] on input "*" at bounding box center [463, 227] width 83 height 17
click at [449, 316] on button "Save and Refresh List" at bounding box center [464, 319] width 82 height 14
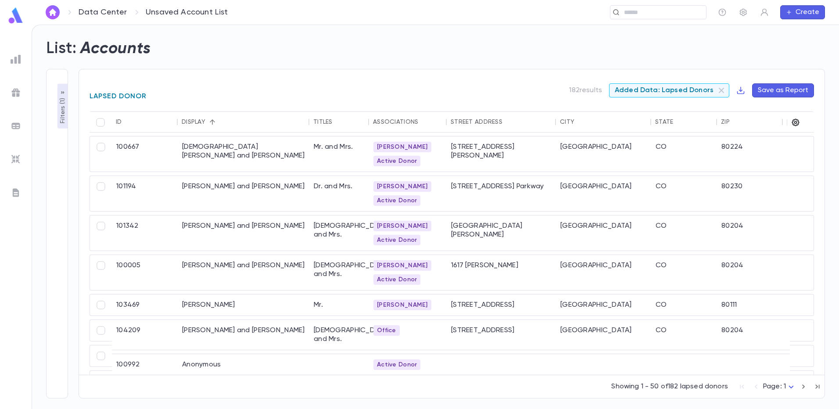
click at [798, 123] on icon "button" at bounding box center [795, 122] width 7 height 7
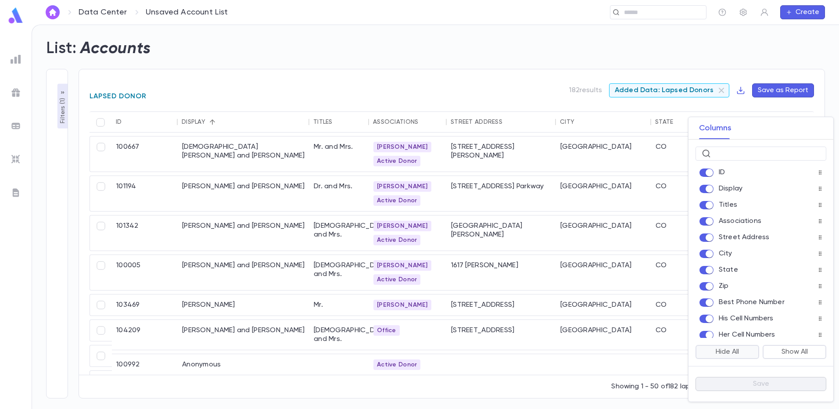
click at [710, 354] on button "Hide All" at bounding box center [728, 352] width 64 height 14
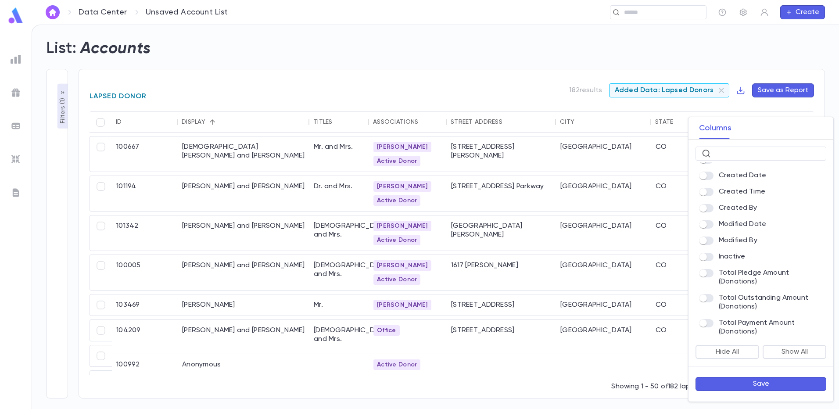
scroll to position [600, 0]
click at [758, 383] on button "Save" at bounding box center [761, 384] width 131 height 14
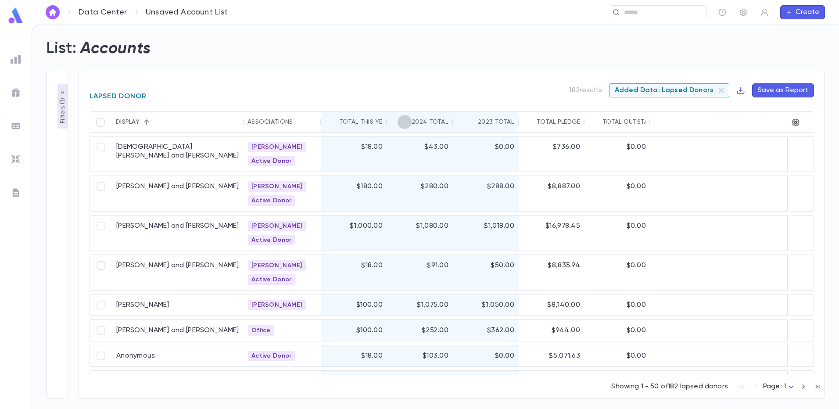
click at [409, 124] on icon "Sort" at bounding box center [405, 122] width 8 height 8
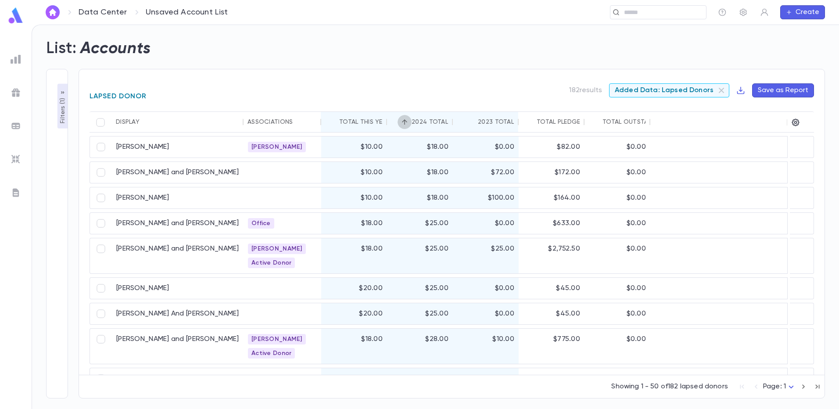
click at [409, 124] on icon "Sort" at bounding box center [405, 122] width 8 height 8
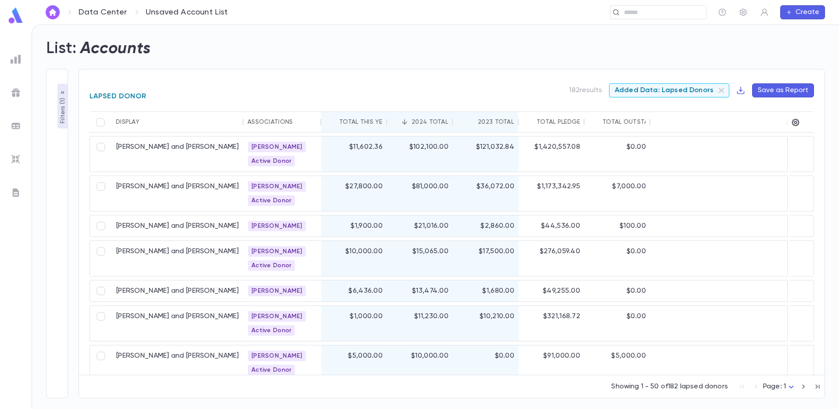
click at [769, 91] on button "Save as Report" at bounding box center [783, 90] width 62 height 14
click at [717, 142] on input "Name" at bounding box center [754, 141] width 140 height 14
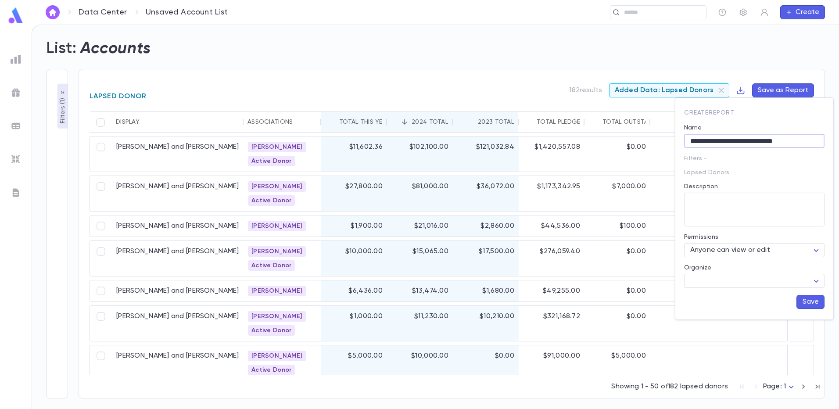
type input "**********"
click at [808, 301] on button "Save" at bounding box center [811, 302] width 28 height 14
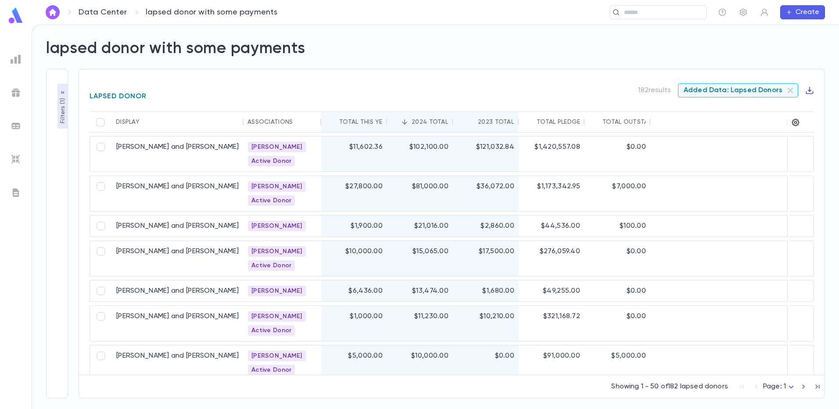
click at [808, 86] on icon "button" at bounding box center [809, 90] width 9 height 9
click at [799, 110] on li "Download CSV" at bounding box center [801, 108] width 63 height 14
click at [810, 88] on icon "button" at bounding box center [809, 90] width 9 height 9
click at [802, 108] on li "Download CSV" at bounding box center [801, 108] width 63 height 14
click at [790, 42] on div "lapsed donor with some payments" at bounding box center [431, 44] width 790 height 30
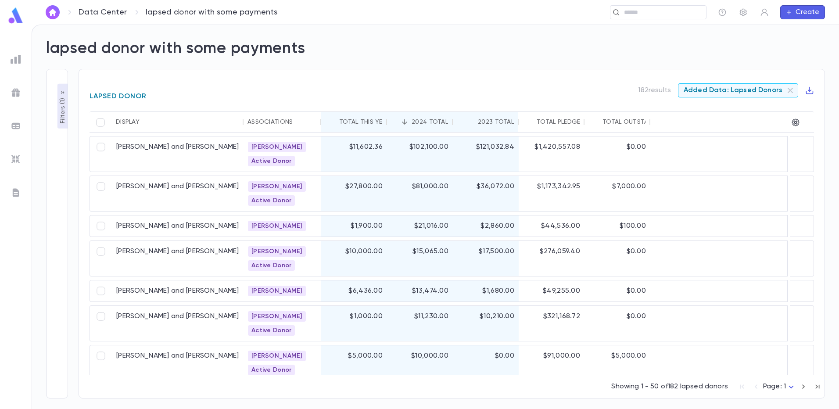
click at [108, 11] on link "Data Center" at bounding box center [103, 12] width 48 height 10
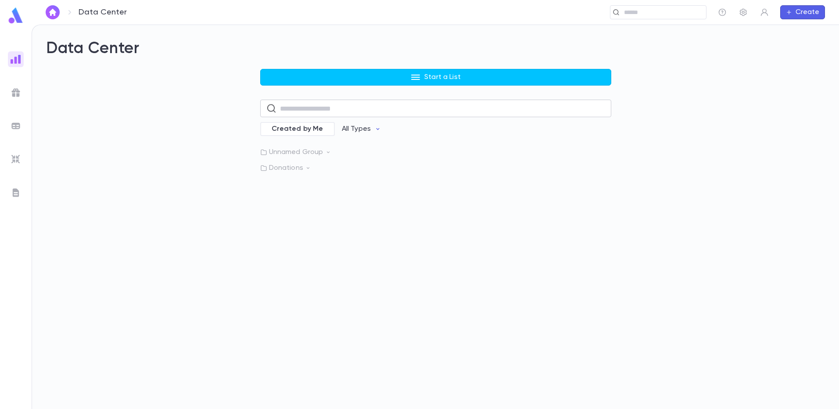
click at [296, 112] on input "text" at bounding box center [442, 108] width 325 height 17
type input "*****"
click at [323, 173] on div "lapsed donor zero donation Lapsed Donors" at bounding box center [435, 178] width 351 height 20
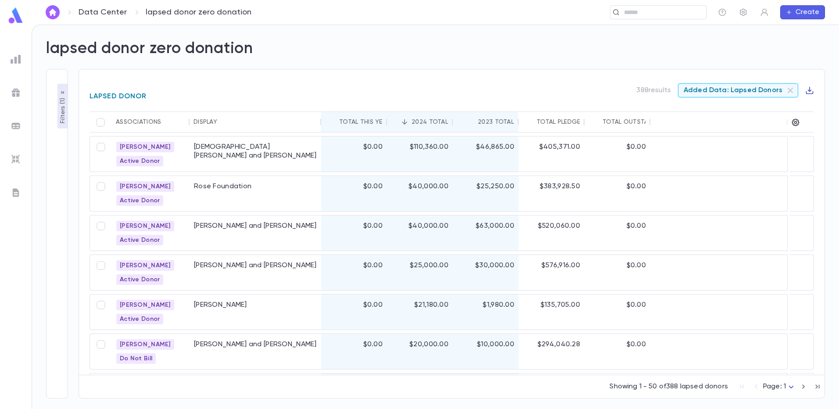
click at [811, 93] on icon "button" at bounding box center [809, 90] width 7 height 7
click at [807, 108] on li "Download CSV" at bounding box center [801, 108] width 63 height 14
click at [468, 60] on div "Lapsed Donor 388 results Added Data: Lapsed Donors Associations Display Total T…" at bounding box center [446, 228] width 757 height 340
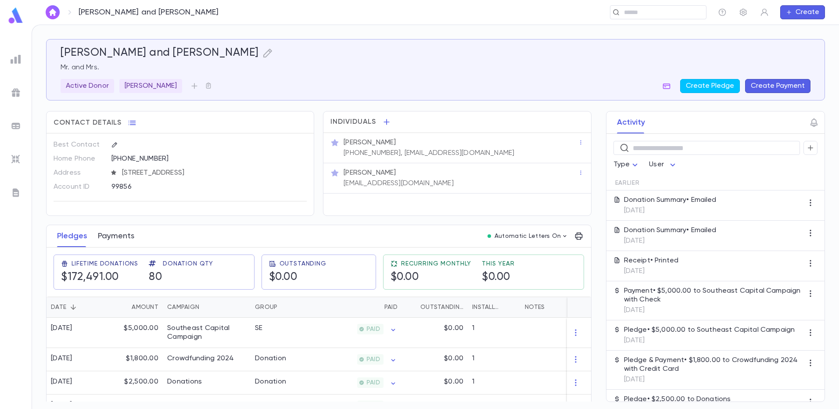
click at [113, 239] on button "Payments" at bounding box center [116, 236] width 36 height 22
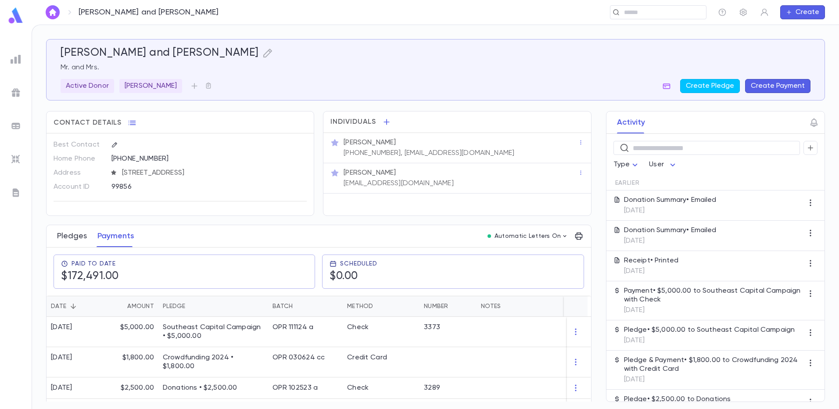
click at [73, 237] on button "Pledges" at bounding box center [72, 236] width 30 height 22
